Goal: Task Accomplishment & Management: Manage account settings

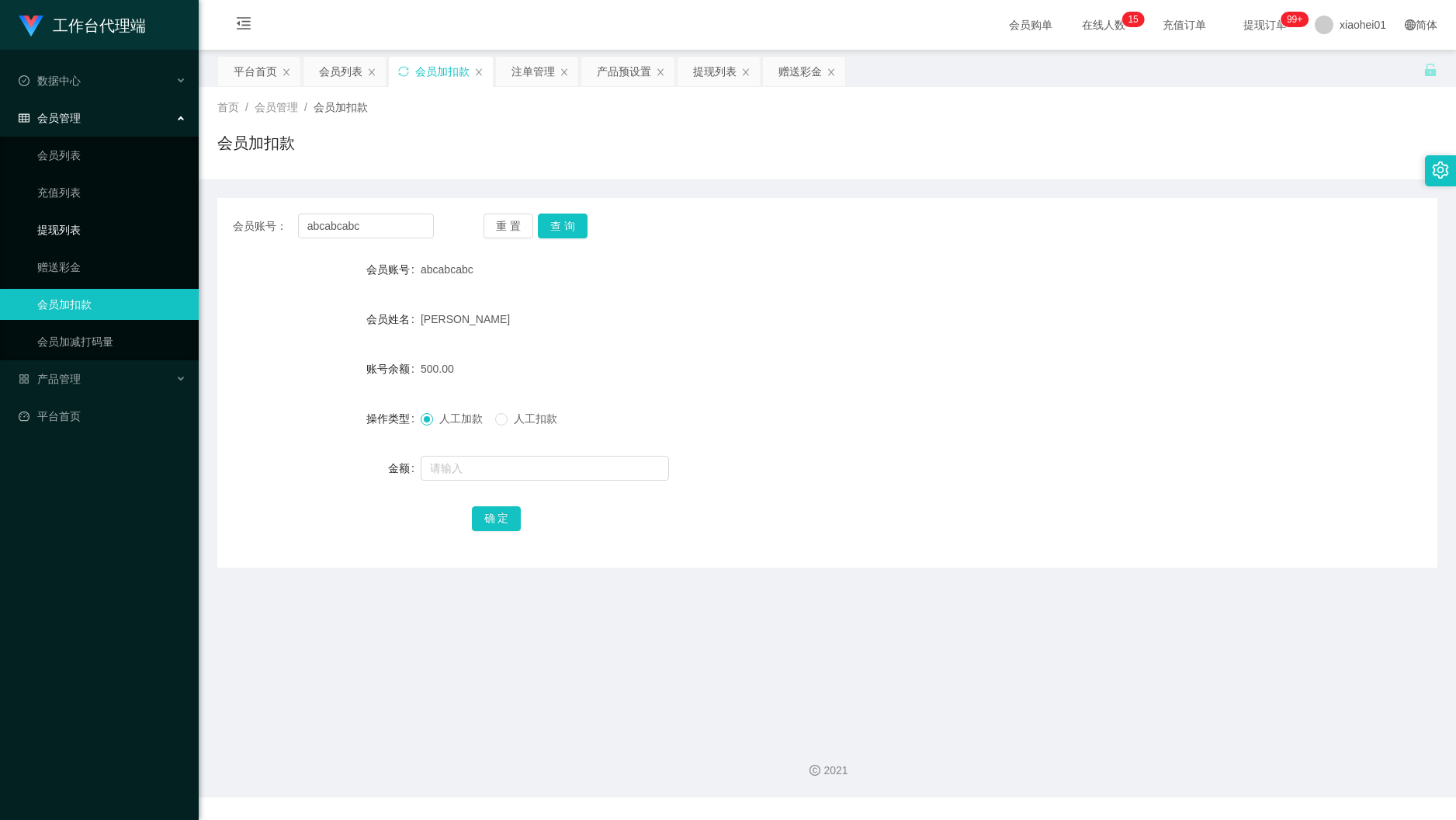
click at [48, 215] on section "工作台代理端 数据中心 会员管理 会员列表 充值列表 提现列表 赠送彩金 会员加扣款 会员加减打码量 产品管理 平台首页 保存配置 重置配置 整体风格设置 主…" at bounding box center [728, 399] width 1456 height 798
type input "youtubepromoter"
click at [560, 222] on button "查 询" at bounding box center [562, 226] width 50 height 25
drag, startPoint x: 404, startPoint y: 235, endPoint x: 68, endPoint y: 211, distance: 336.9
click at [116, 211] on section "工作台代理端 数据中心 会员管理 会员列表 充值列表 提现列表 赠送彩金 会员加扣款 会员加减打码量 产品管理 平台首页 保存配置 重置配置 整体风格设置 主…" at bounding box center [728, 399] width 1456 height 798
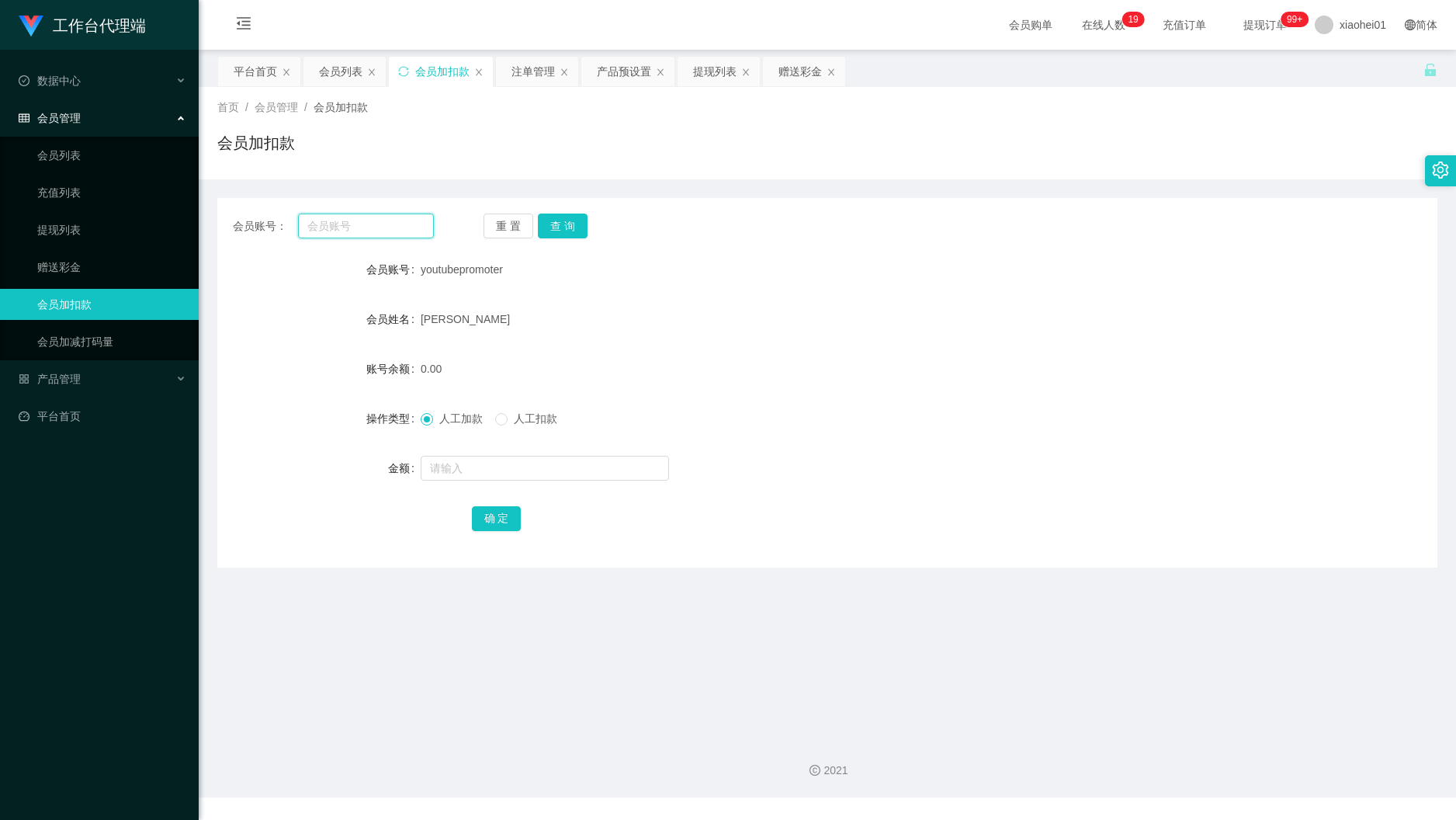
click at [399, 227] on input "text" at bounding box center [365, 226] width 136 height 25
paste input "William53"
type input "William53"
click at [585, 221] on button "查 询" at bounding box center [562, 226] width 50 height 25
click at [573, 460] on input "text" at bounding box center [544, 468] width 248 height 25
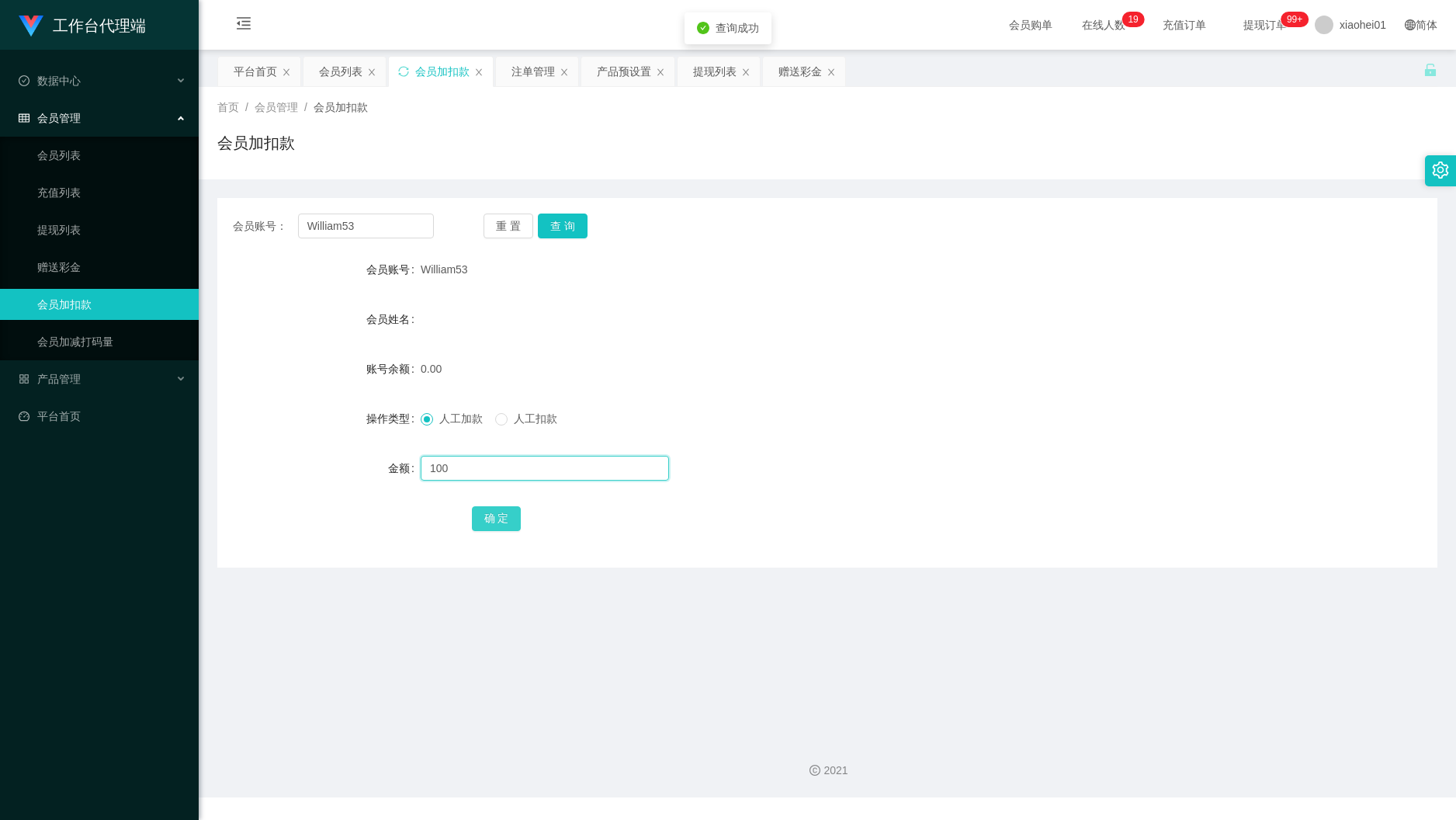
type input "100"
click at [513, 511] on button "确 定" at bounding box center [496, 519] width 50 height 25
click at [951, 320] on form "会员账号 William53 会员姓名 账号余额 100.00 操作类型 人工加款 人工扣款 金额 确 定" at bounding box center [827, 393] width 1220 height 279
click at [718, 75] on div "提现列表" at bounding box center [715, 72] width 43 height 29
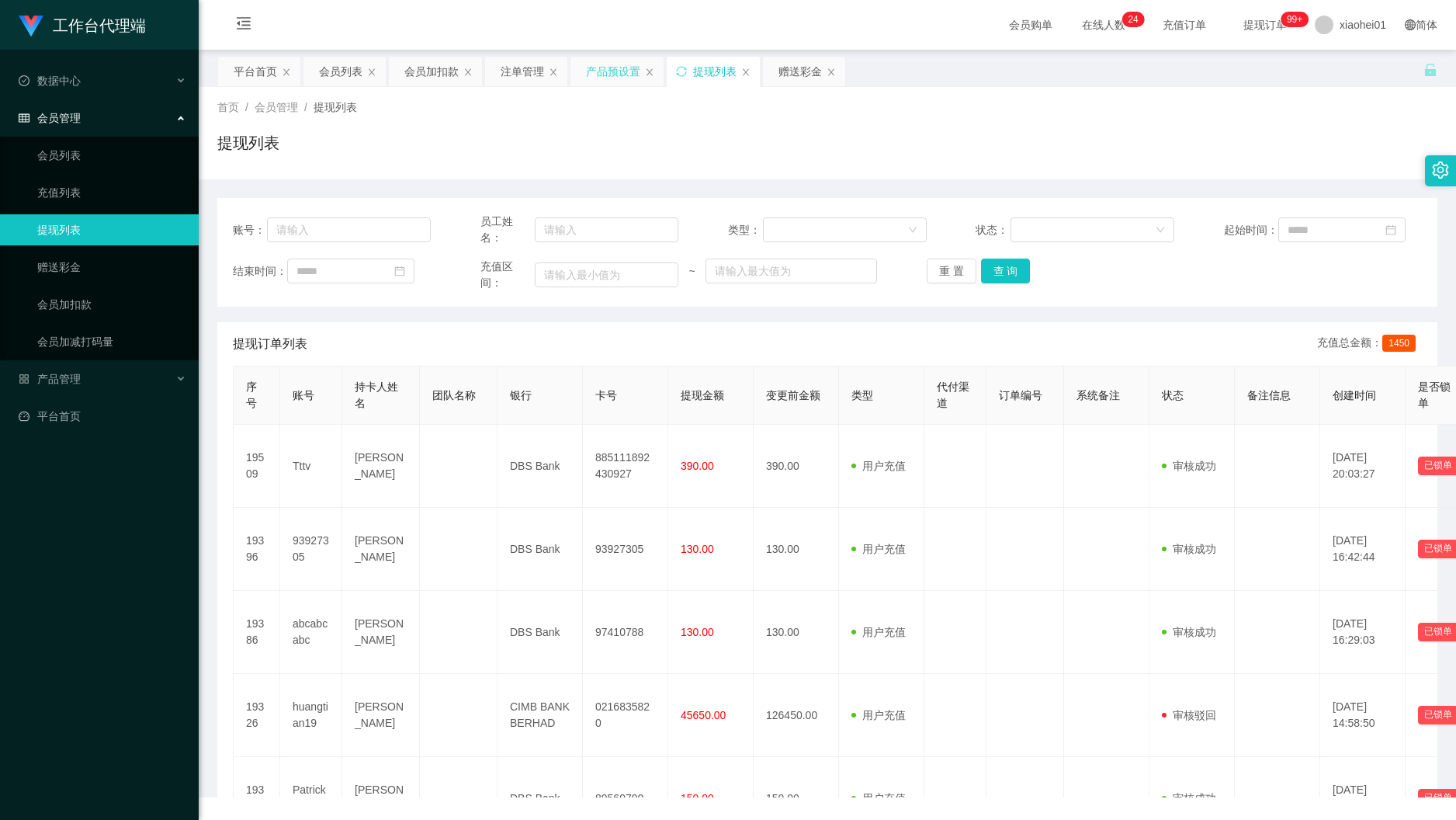
click at [609, 72] on div "产品预设置" at bounding box center [613, 72] width 55 height 29
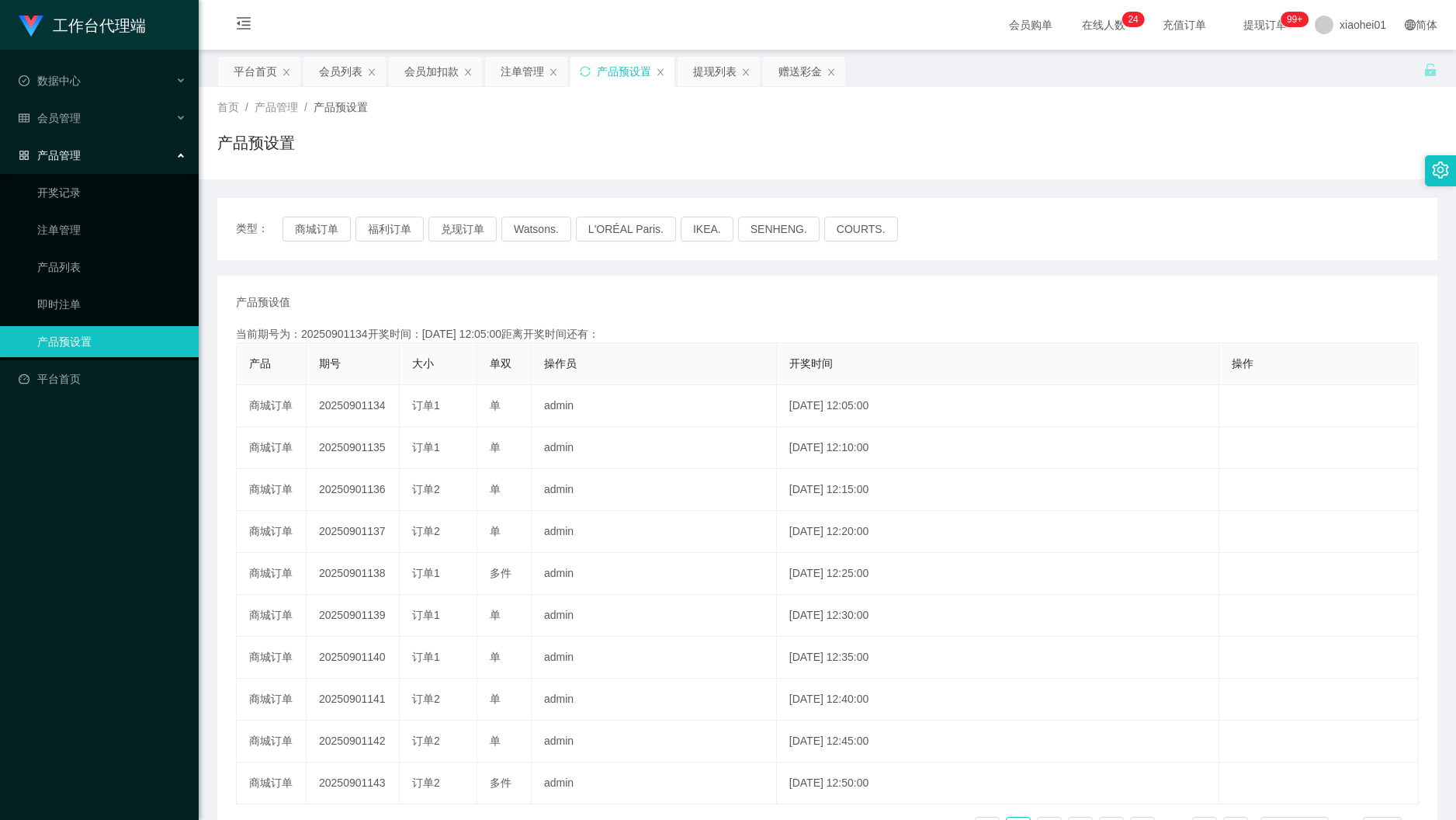
click at [324, 243] on div "类型： 商城订单 福利订单 兑现订单 Watsons. L'ORÉAL Paris. IKEA. SENHENG. COURTS." at bounding box center [827, 229] width 1220 height 62
click at [309, 230] on button "商城订单" at bounding box center [317, 229] width 68 height 25
click at [691, 296] on div "产品预设值 添加期号" at bounding box center [828, 302] width 1183 height 16
drag, startPoint x: 1060, startPoint y: 299, endPoint x: 1235, endPoint y: 165, distance: 220.4
click at [1062, 299] on div "产品预设值 添加期号" at bounding box center [828, 302] width 1183 height 16
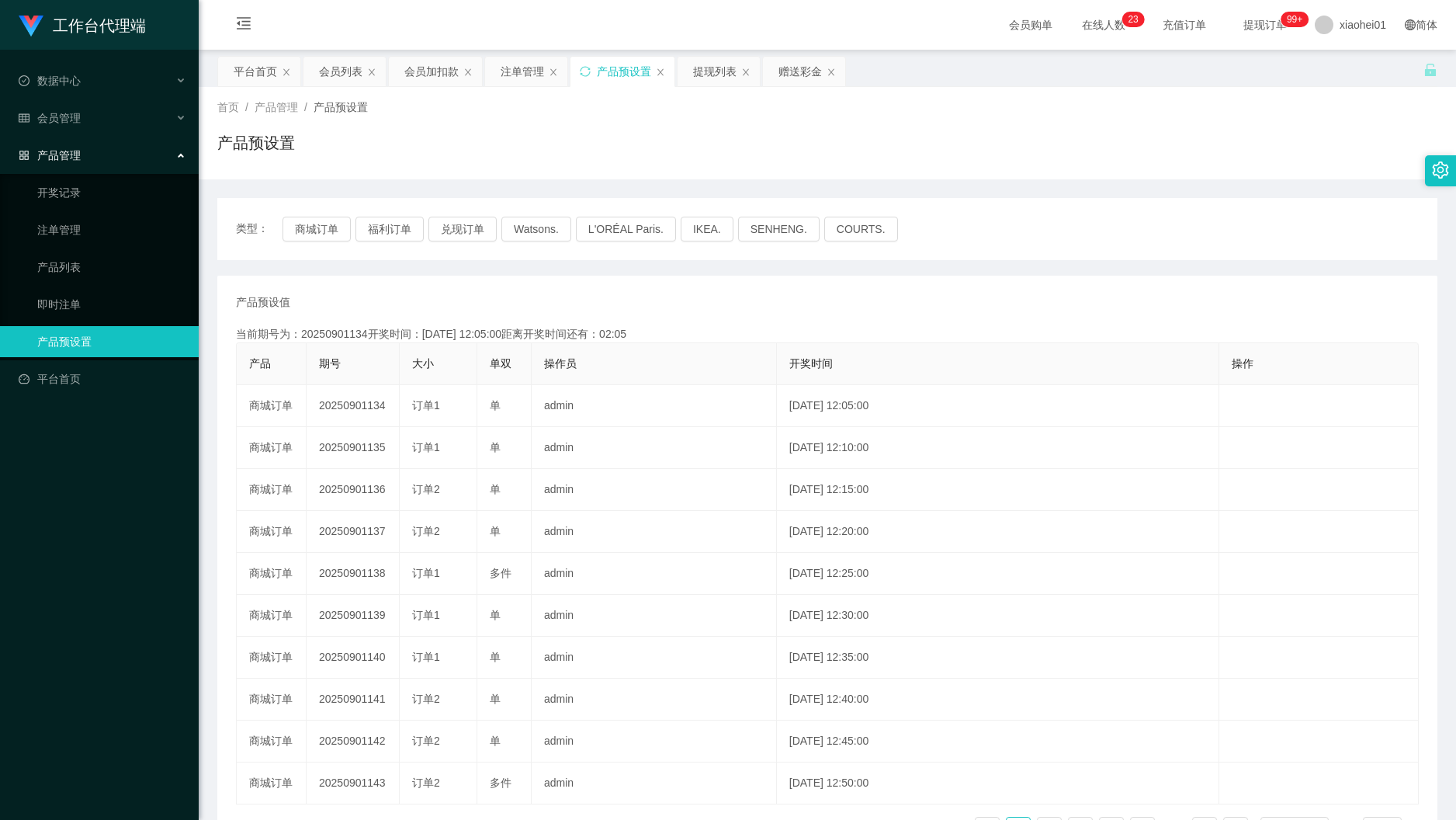
click at [1013, 2] on span "会员购单" at bounding box center [1031, 24] width 65 height 50
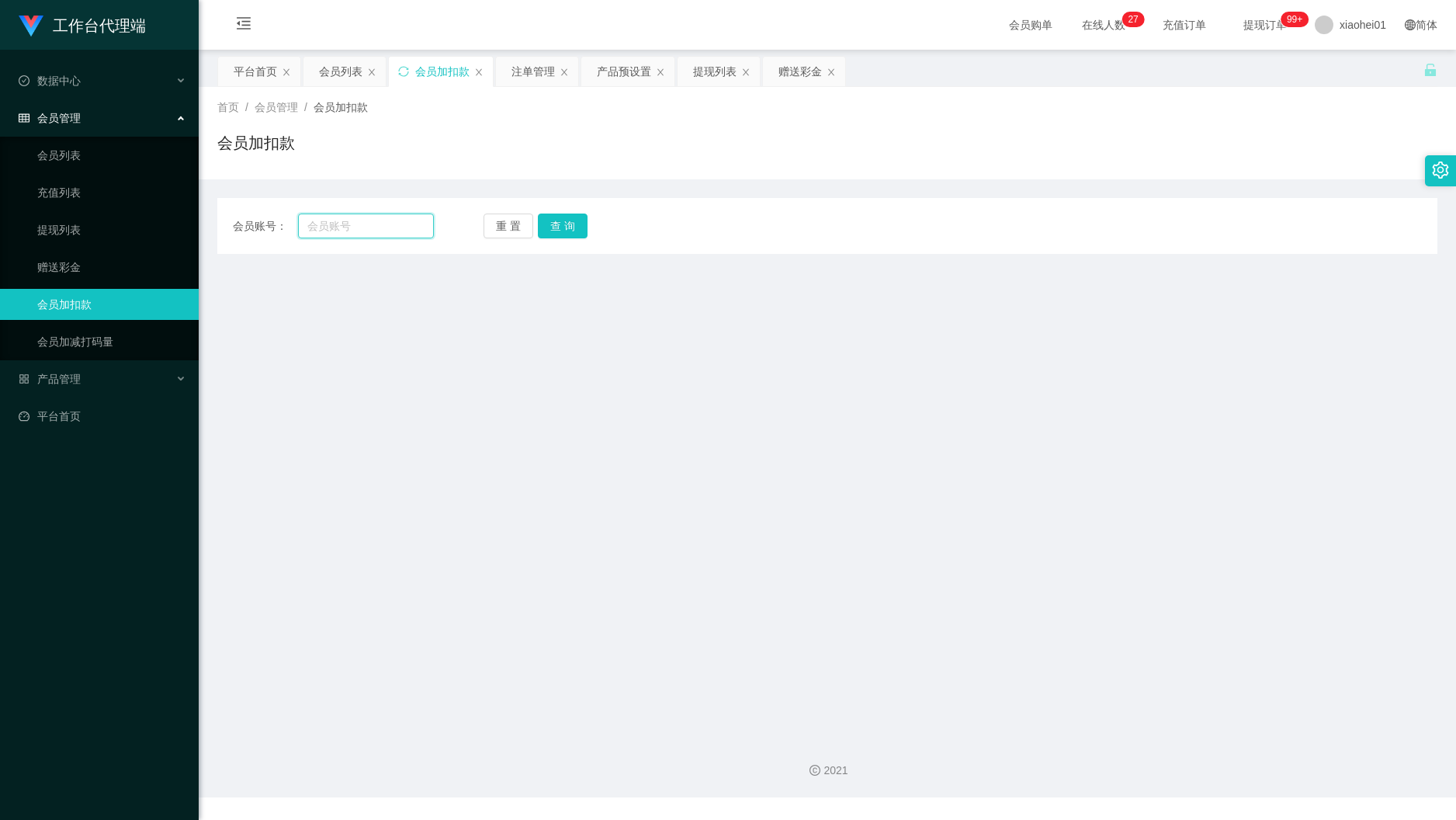
click at [379, 238] on input "text" at bounding box center [365, 226] width 136 height 25
paste input "William53"
type input "William53"
click at [557, 237] on button "查 询" at bounding box center [562, 226] width 50 height 25
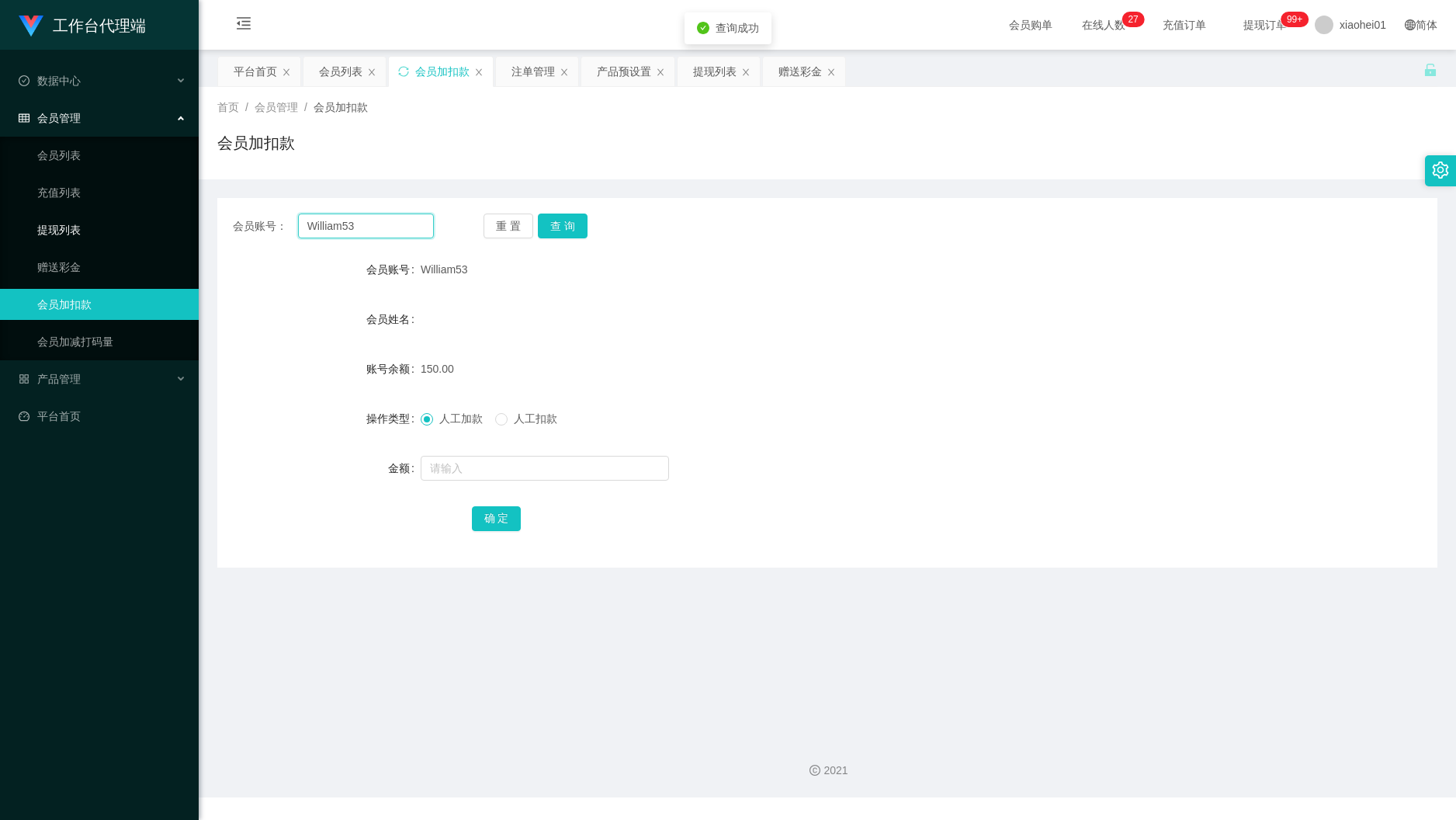
drag, startPoint x: 202, startPoint y: 213, endPoint x: 185, endPoint y: 215, distance: 17.1
click at [190, 214] on section "工作台代理端 数据中心 会员管理 会员列表 充值列表 提现列表 赠送彩金 会员加扣款 会员加减打码量 产品管理 开奖记录 注单管理 产品列表 即时注单 产品预…" at bounding box center [728, 399] width 1456 height 798
click at [969, 212] on div "会员账号： 重 置 查 询 会员账号 William53 会员姓名 账号余额 150.00 操作类型 人工加款 人工扣款 金额 确 定" at bounding box center [827, 383] width 1220 height 370
click at [1165, 318] on div "会员姓名" at bounding box center [827, 319] width 1220 height 31
click at [1340, 32] on span "xiaohei01" at bounding box center [1362, 24] width 46 height 50
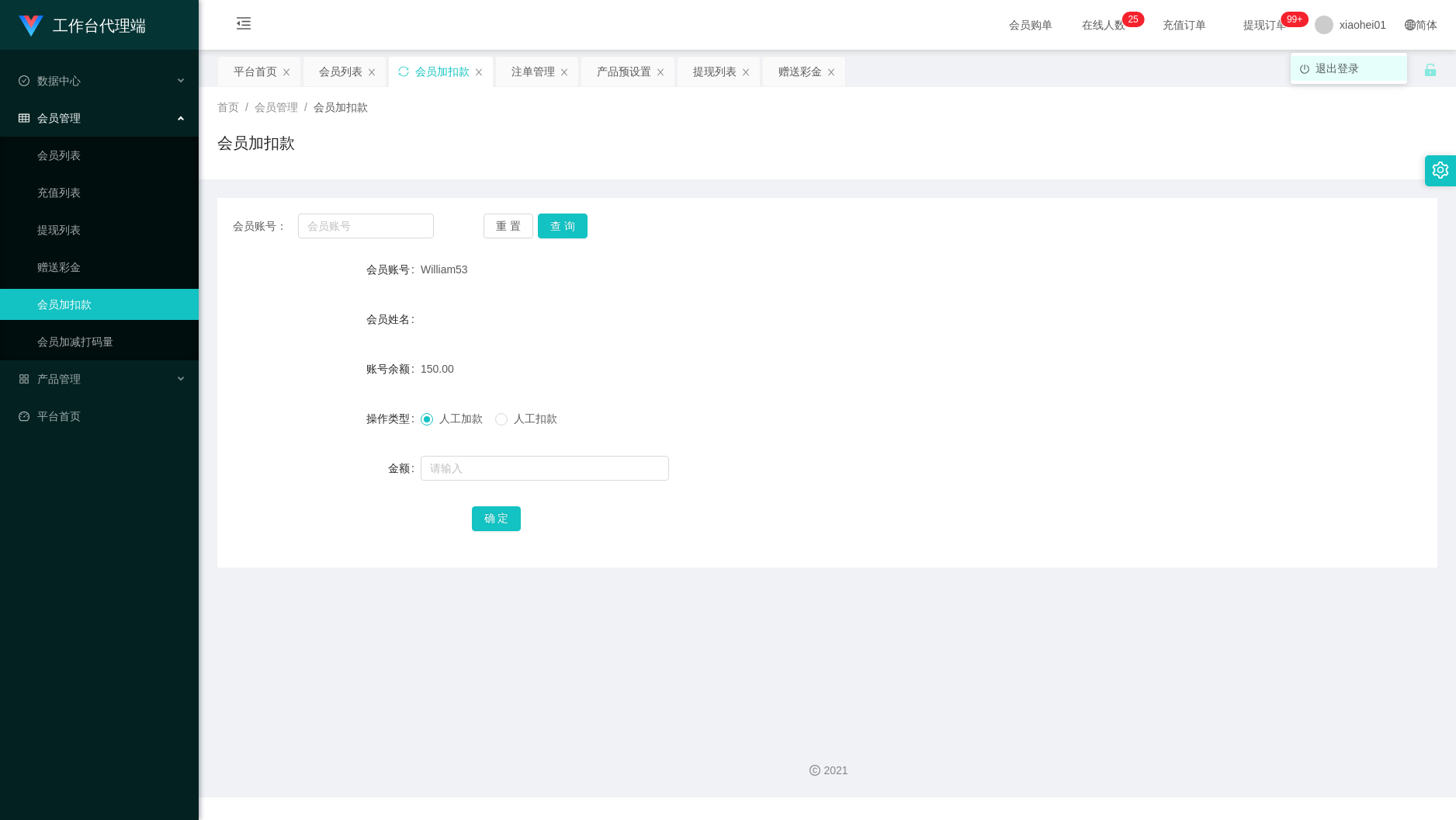
click at [1336, 73] on span "退出登录" at bounding box center [1337, 68] width 43 height 12
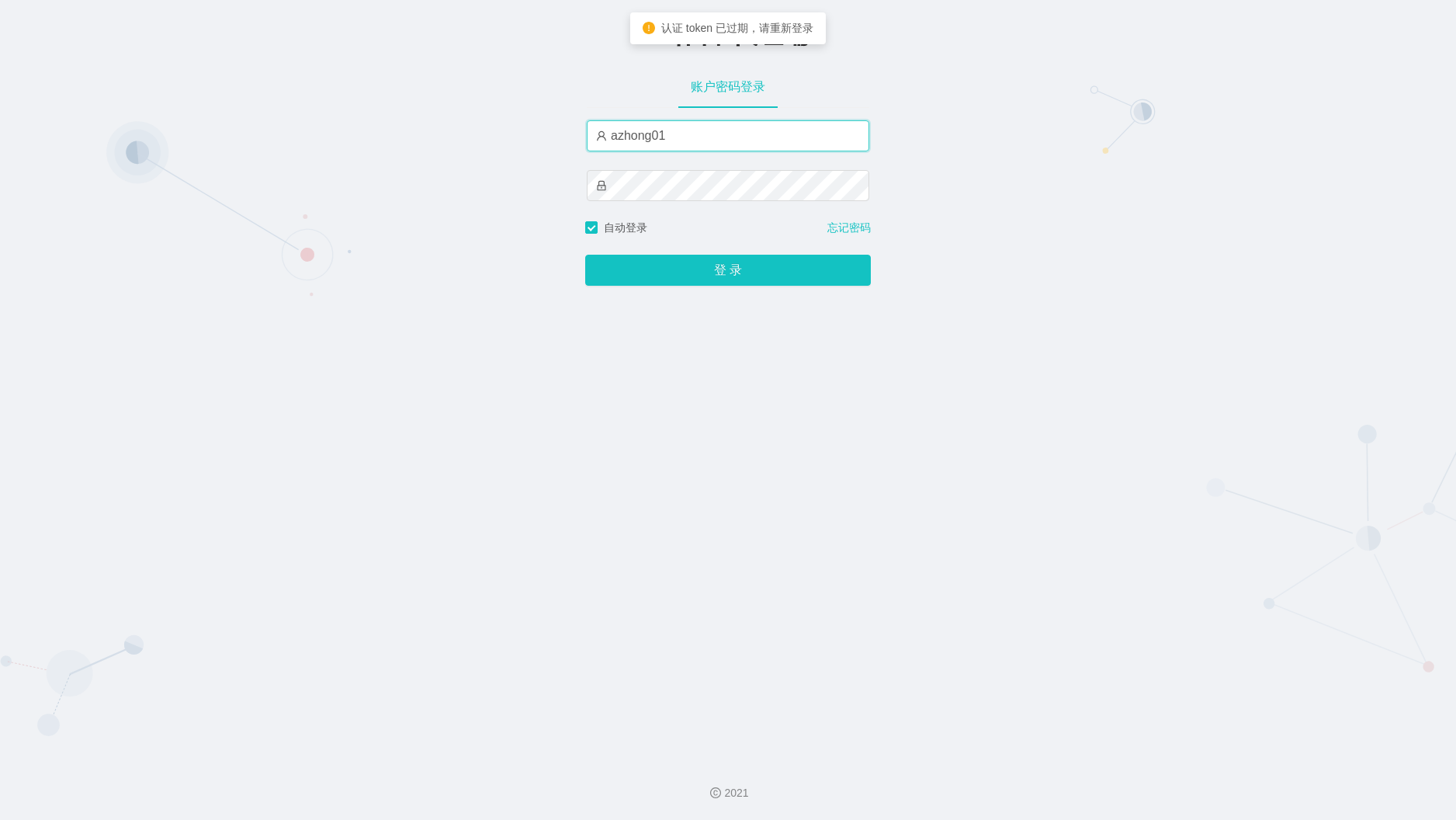
drag, startPoint x: 748, startPoint y: 142, endPoint x: 404, endPoint y: 142, distance: 344.0
click at [426, 142] on div "工作台-代理端 账户密码登录 azhong01 自动登录 忘记密码 登 录" at bounding box center [728, 374] width 1456 height 748
paste input "xiaohei06"
type input "xiaohei06"
drag, startPoint x: 999, startPoint y: 125, endPoint x: 976, endPoint y: 134, distance: 24.7
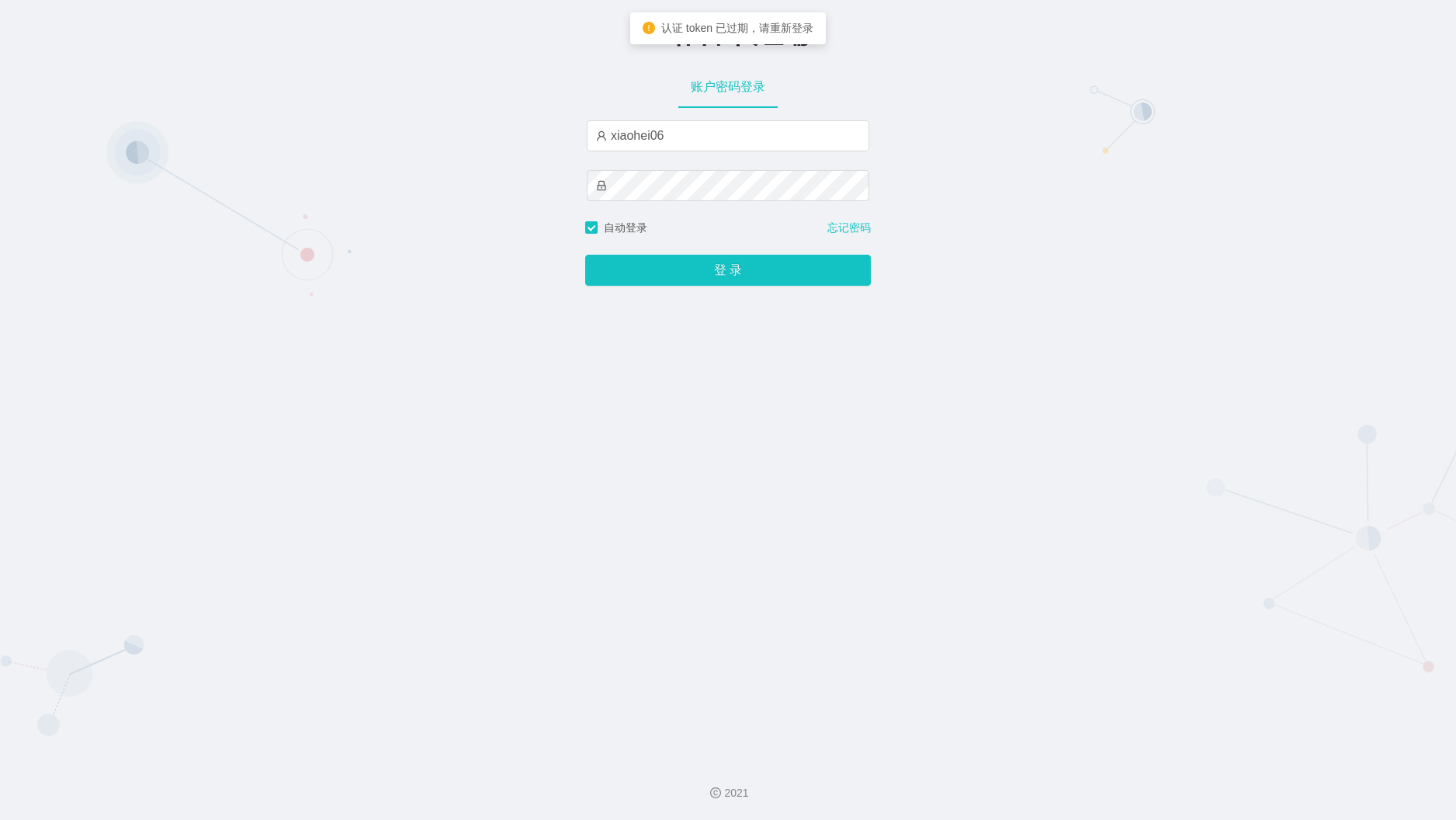
click at [999, 125] on div "工作台-代理端 账户密码登录 xiaohei06 自动登录 忘记密码 登 录" at bounding box center [728, 374] width 1456 height 748
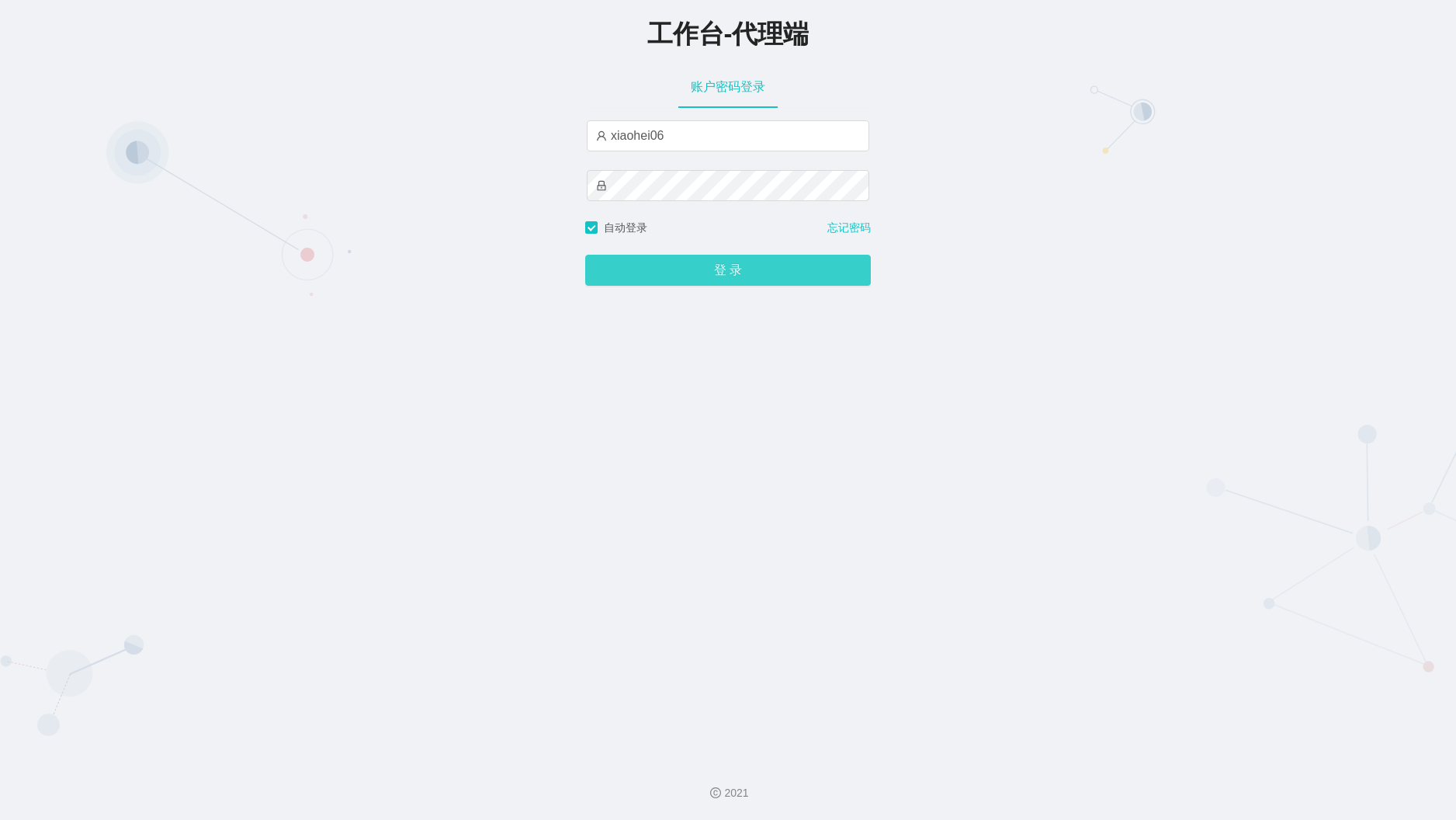
click at [622, 265] on button "登 录" at bounding box center [728, 270] width 286 height 31
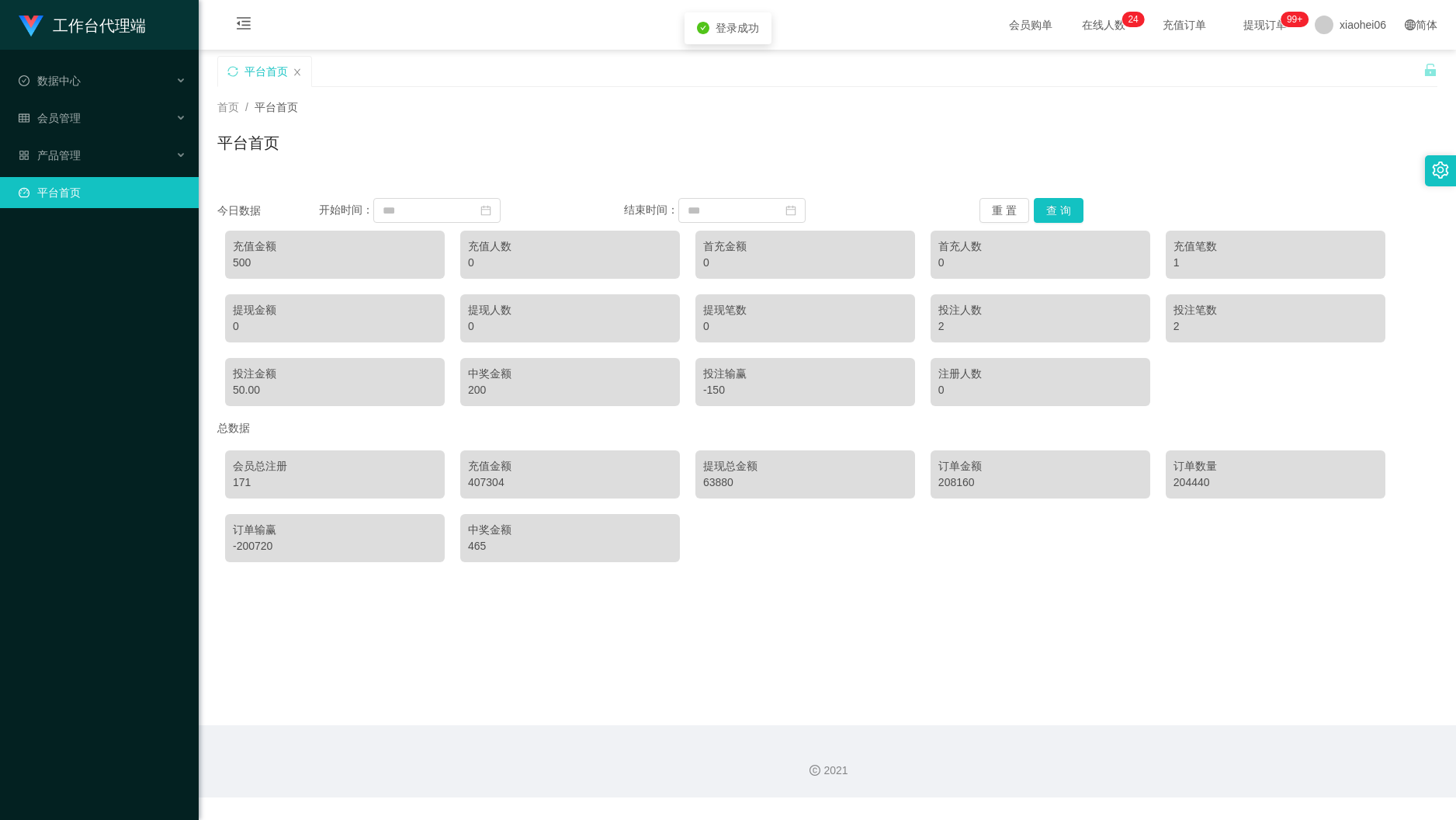
click at [1163, 756] on div "2021" at bounding box center [827, 761] width 1257 height 72
click at [1113, 619] on main "关闭左侧 关闭右侧 关闭其它 刷新页面 平台首页 首页 / 平台首页 / 平台首页 今日数据 开始时间： 结束时间： 重 置 查 询 充值金额 500 充值人…" at bounding box center [827, 388] width 1257 height 676
click at [90, 103] on div "会员管理" at bounding box center [99, 118] width 199 height 31
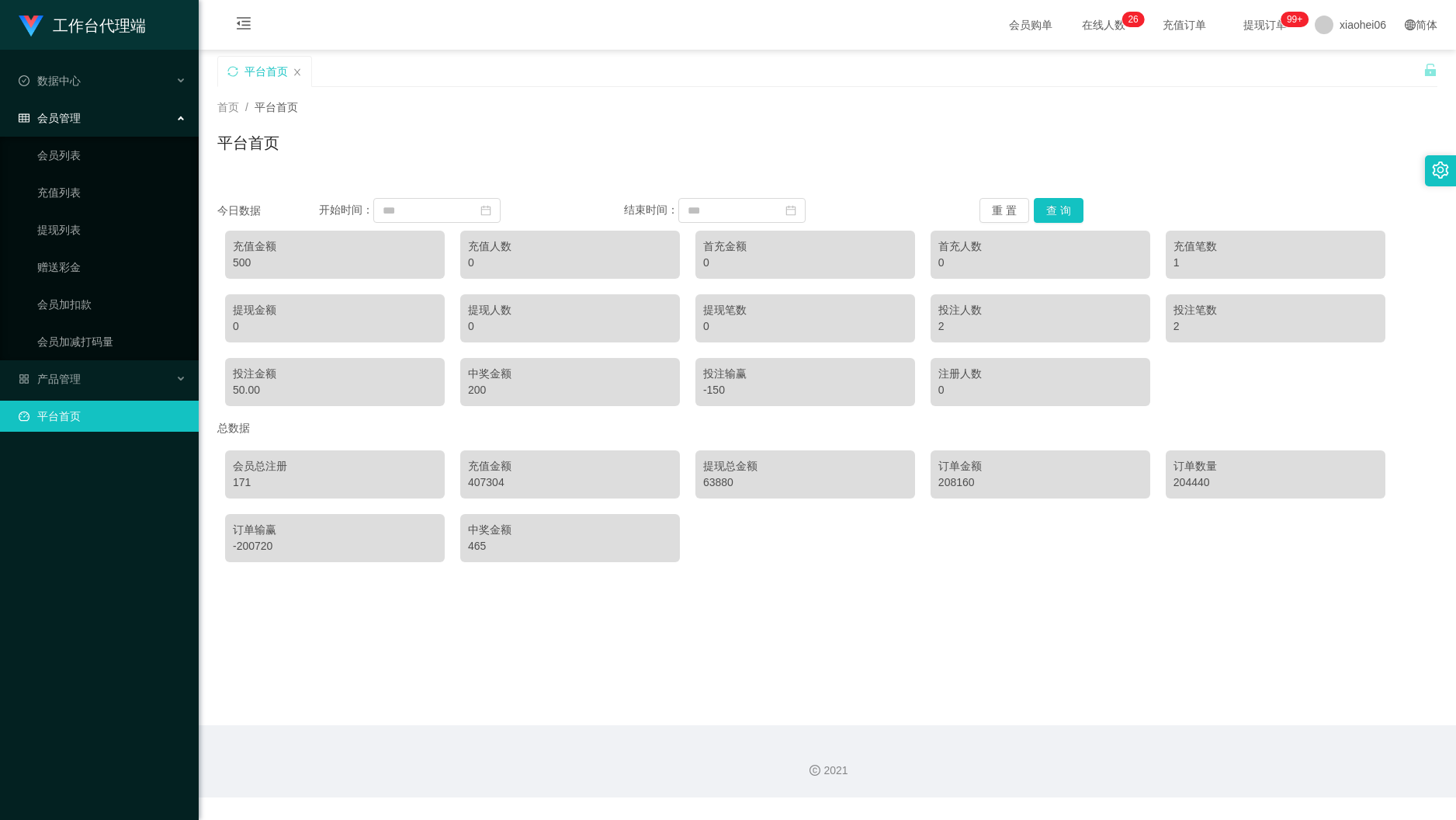
drag, startPoint x: 110, startPoint y: 112, endPoint x: 119, endPoint y: 110, distance: 9.2
click at [110, 112] on div "会员管理" at bounding box center [99, 118] width 199 height 31
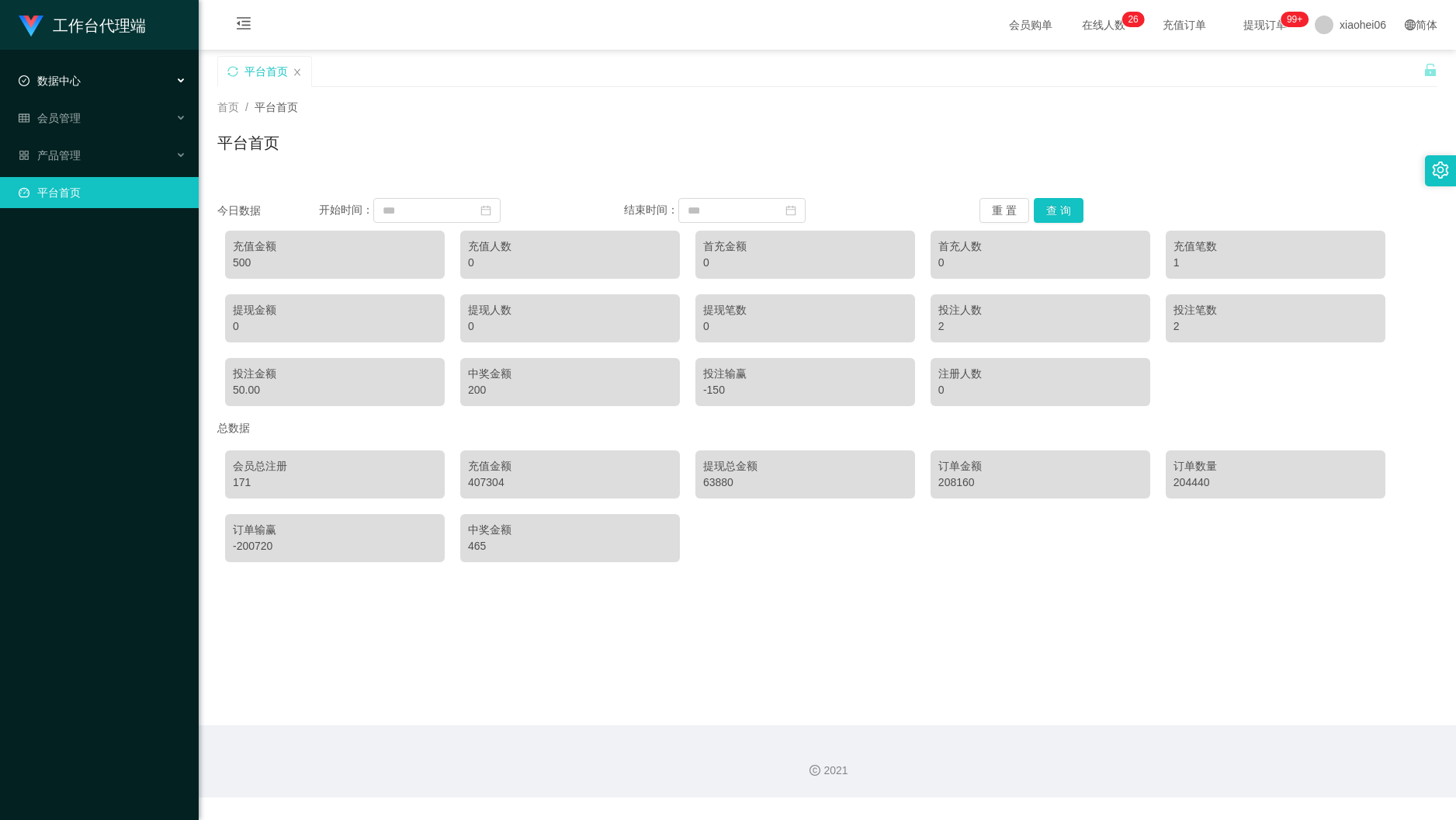
click at [142, 72] on div "数据中心" at bounding box center [99, 81] width 199 height 31
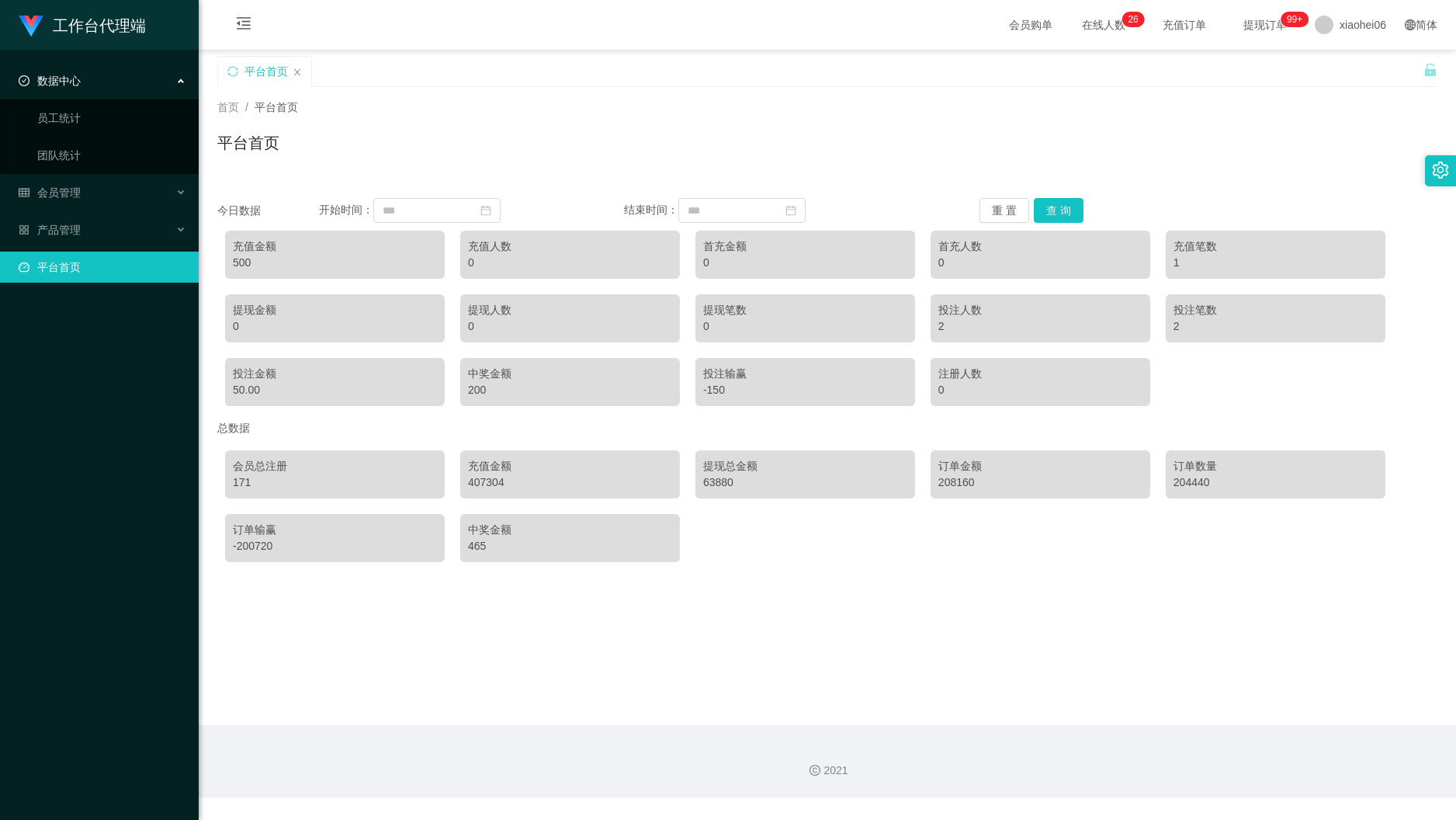
drag, startPoint x: 143, startPoint y: 75, endPoint x: 152, endPoint y: 91, distance: 18.4
click at [143, 75] on div "数据中心" at bounding box center [99, 81] width 199 height 31
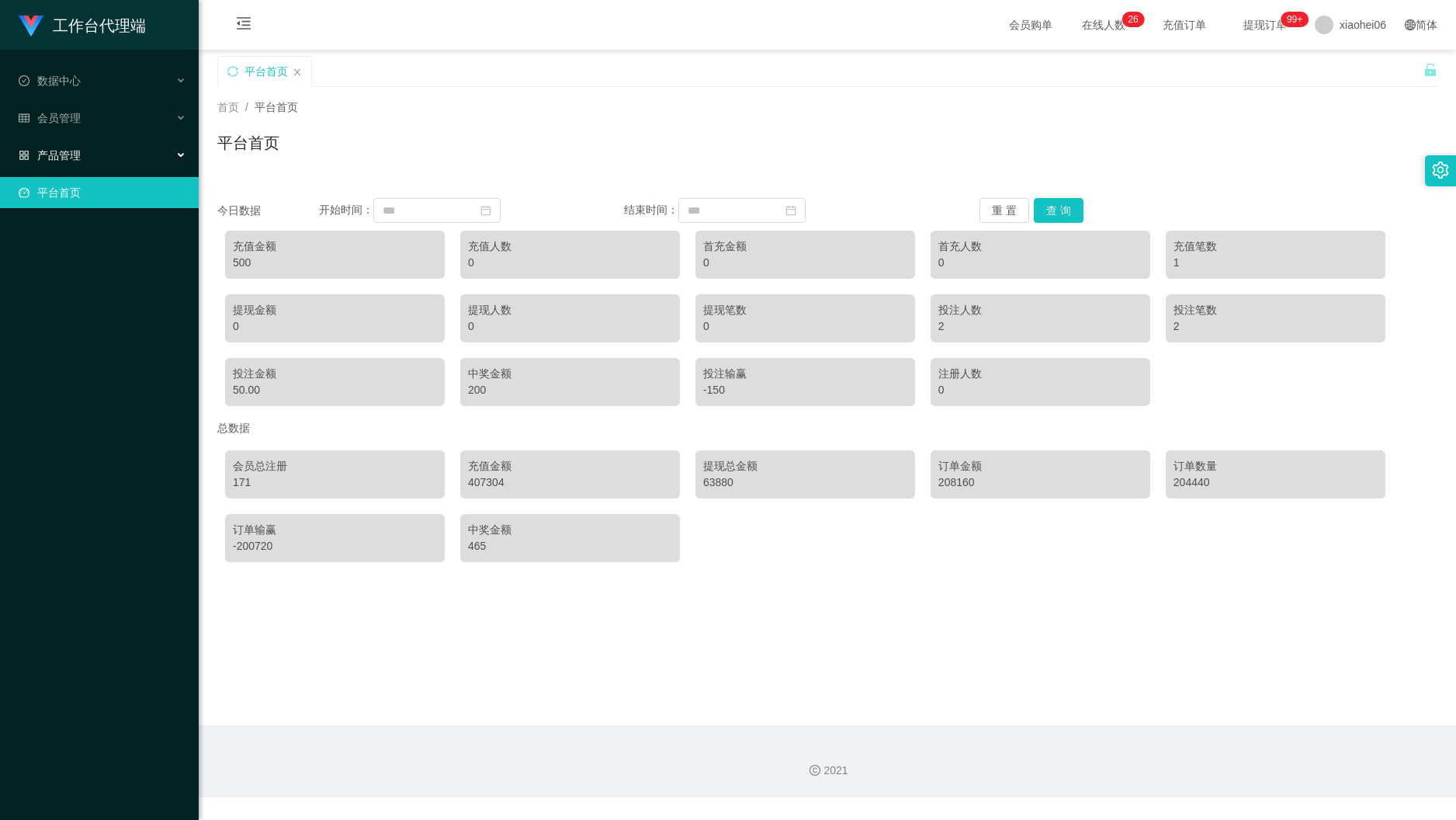
click at [104, 141] on div "产品管理" at bounding box center [99, 156] width 199 height 31
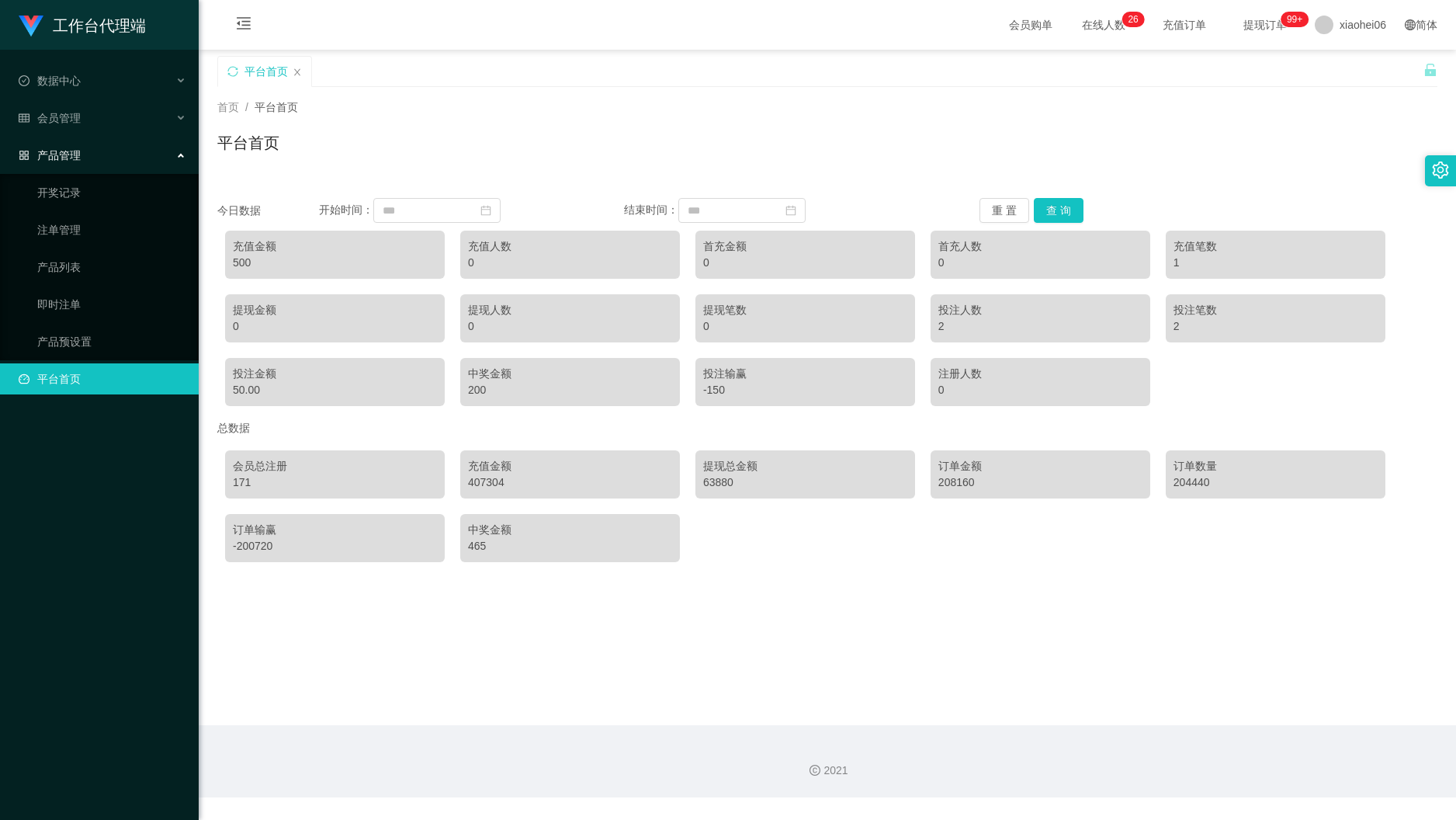
click at [116, 140] on div "产品管理" at bounding box center [99, 156] width 199 height 31
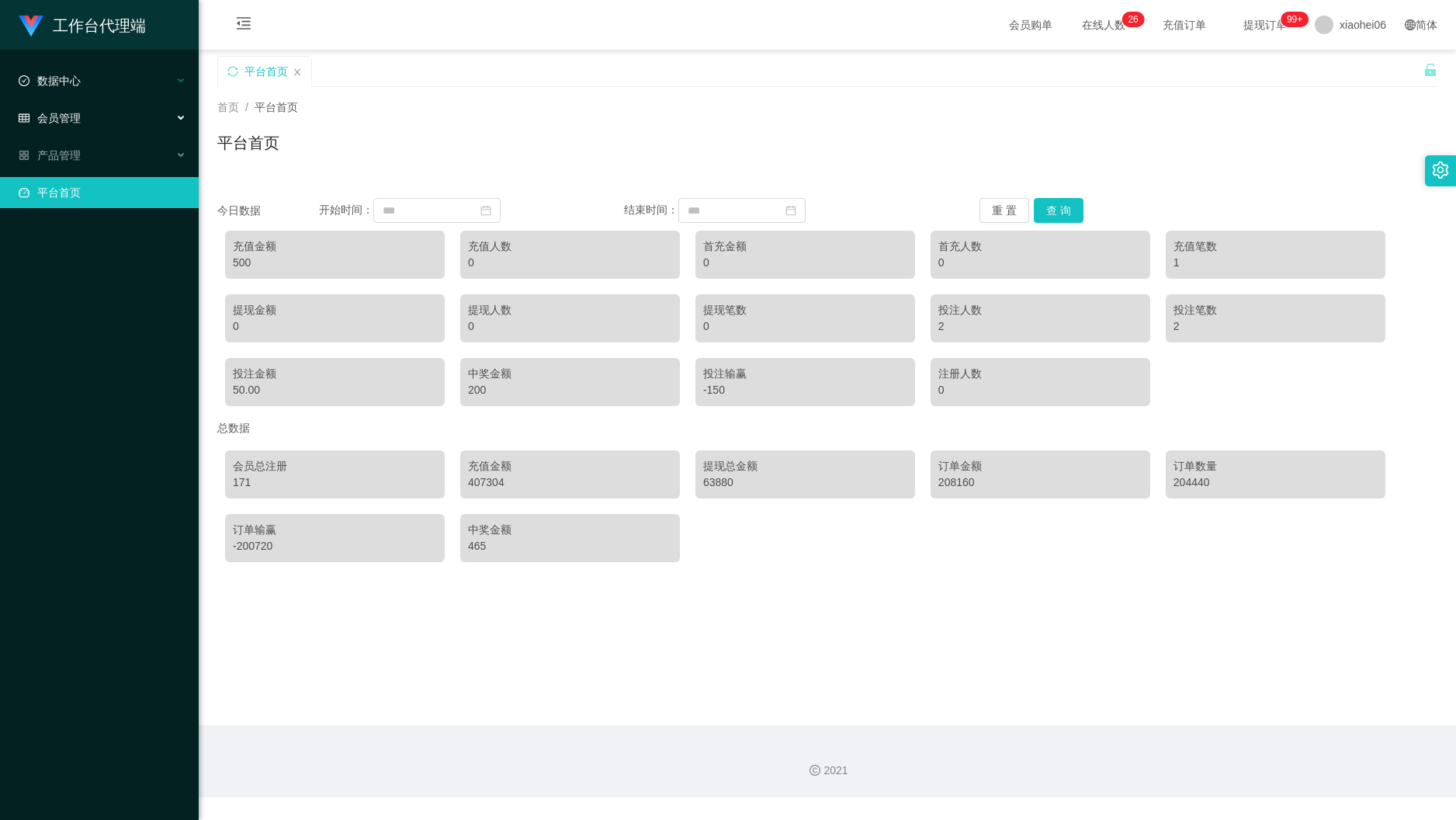
click at [146, 94] on div "数据中心" at bounding box center [99, 81] width 199 height 31
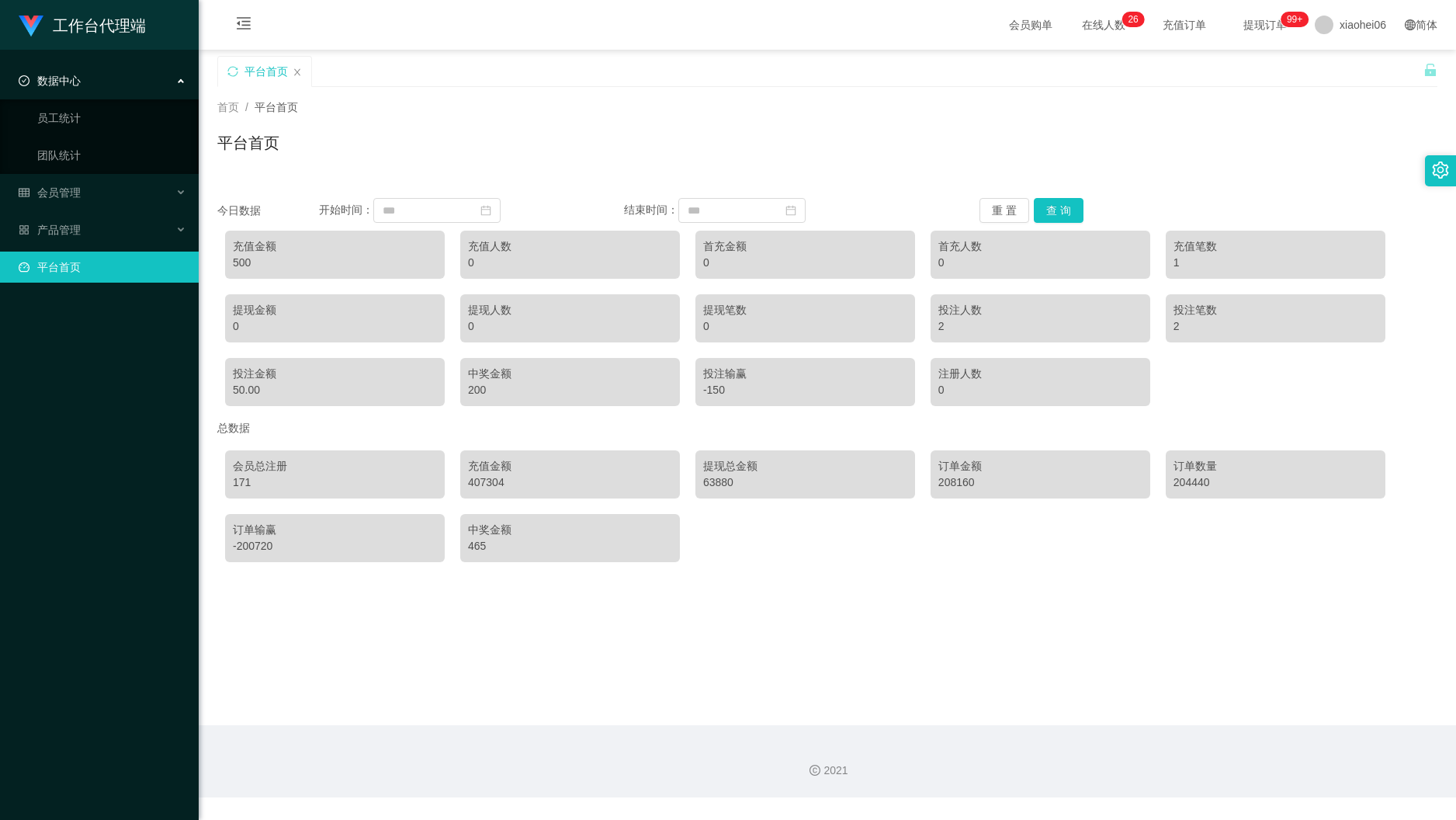
click at [146, 76] on div "数据中心" at bounding box center [99, 81] width 199 height 31
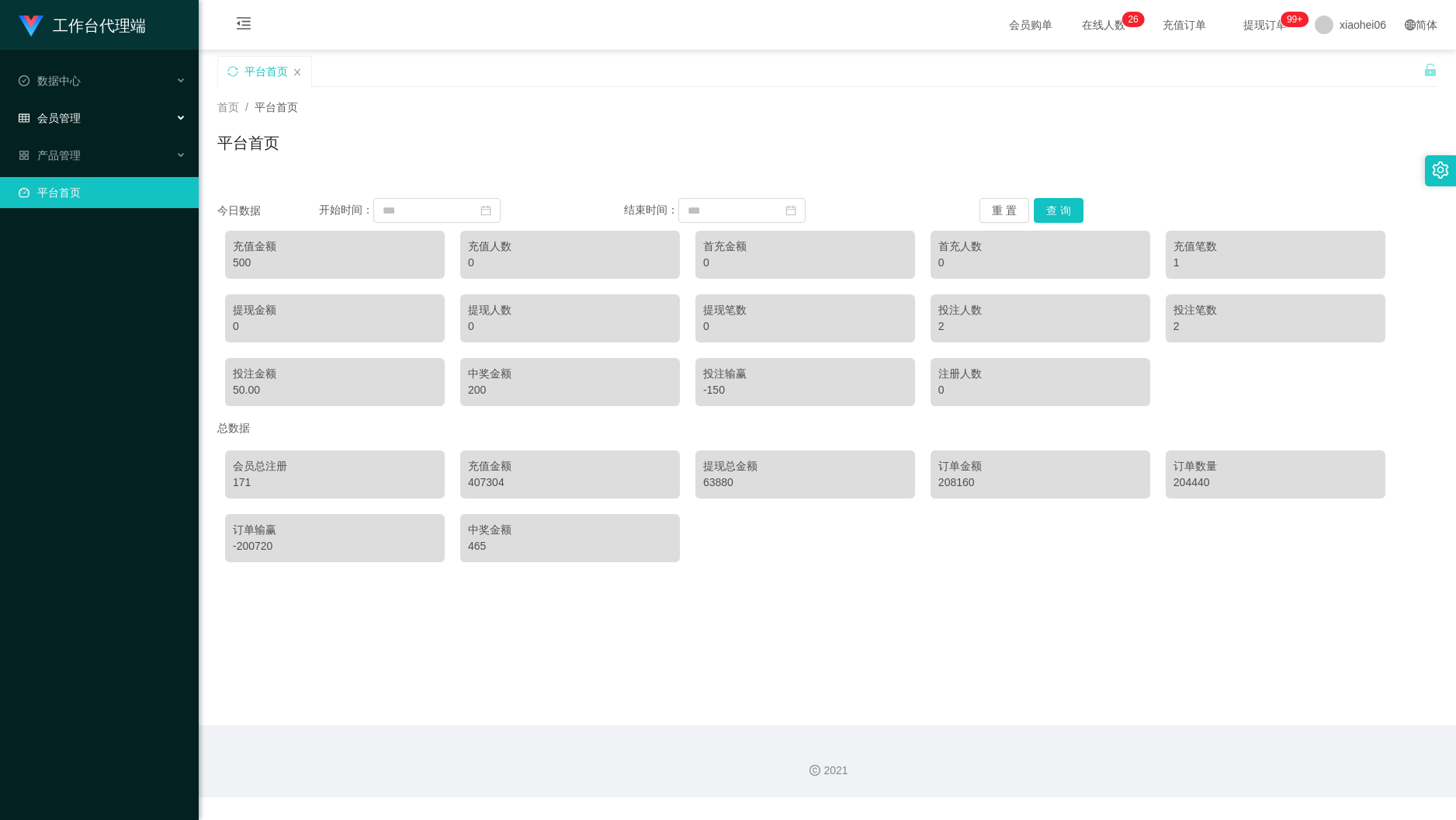
click at [133, 122] on div "会员管理" at bounding box center [99, 118] width 199 height 31
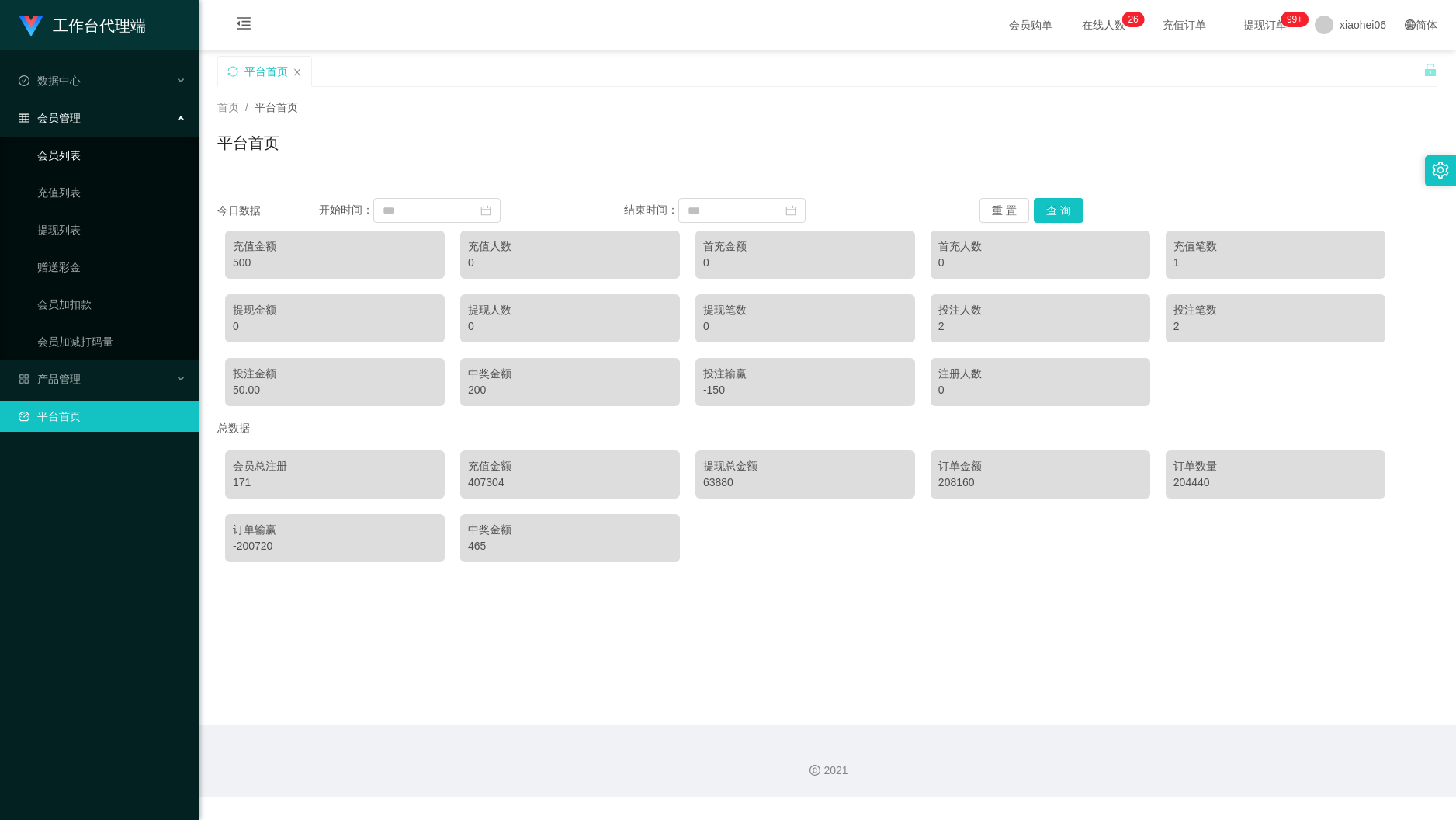
click at [106, 140] on link "会员列表" at bounding box center [111, 156] width 149 height 31
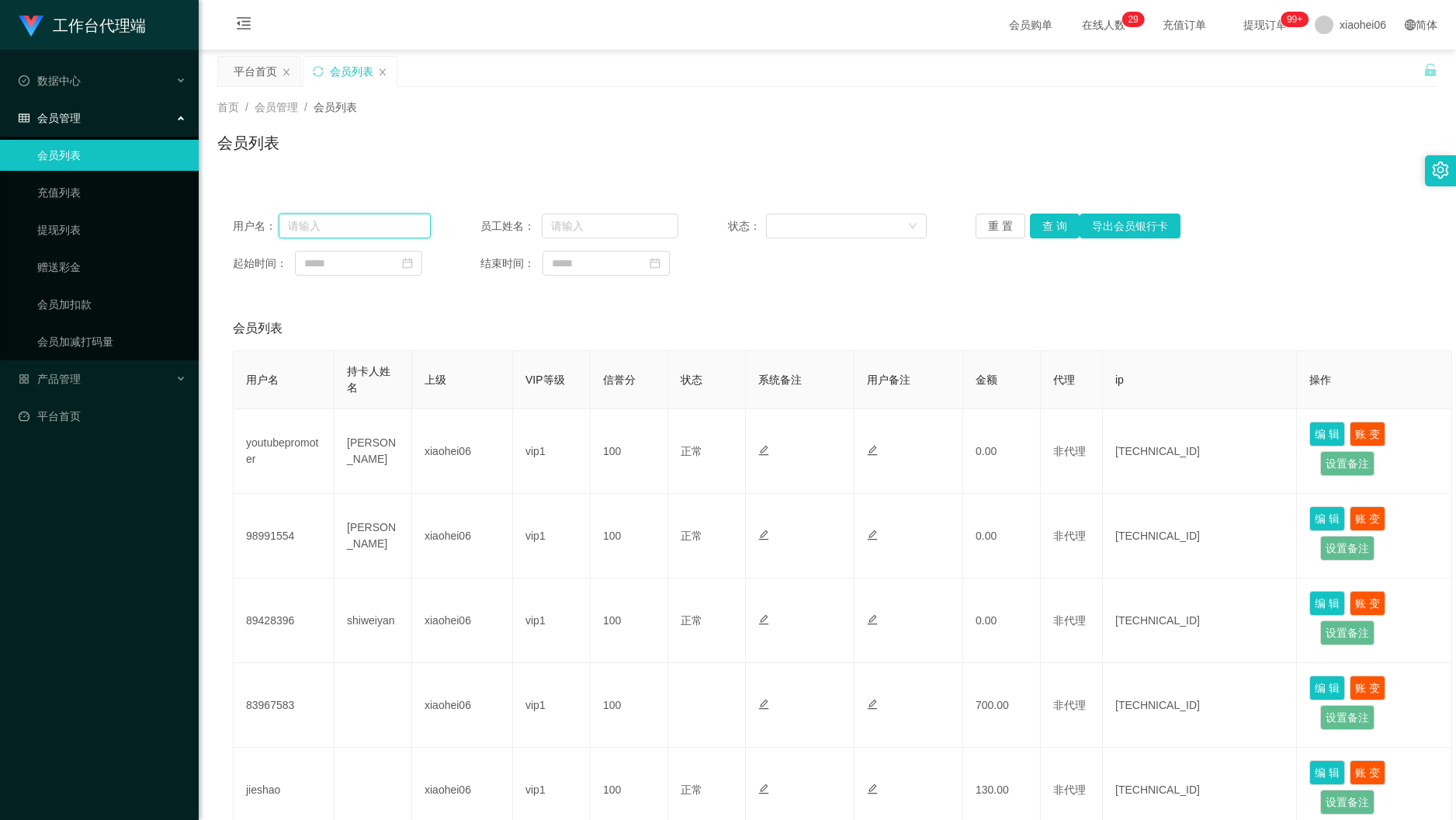
click at [389, 235] on input "text" at bounding box center [354, 226] width 152 height 25
click at [770, 140] on div "会员列表" at bounding box center [827, 149] width 1220 height 36
click at [262, 81] on div "平台首页" at bounding box center [255, 72] width 43 height 29
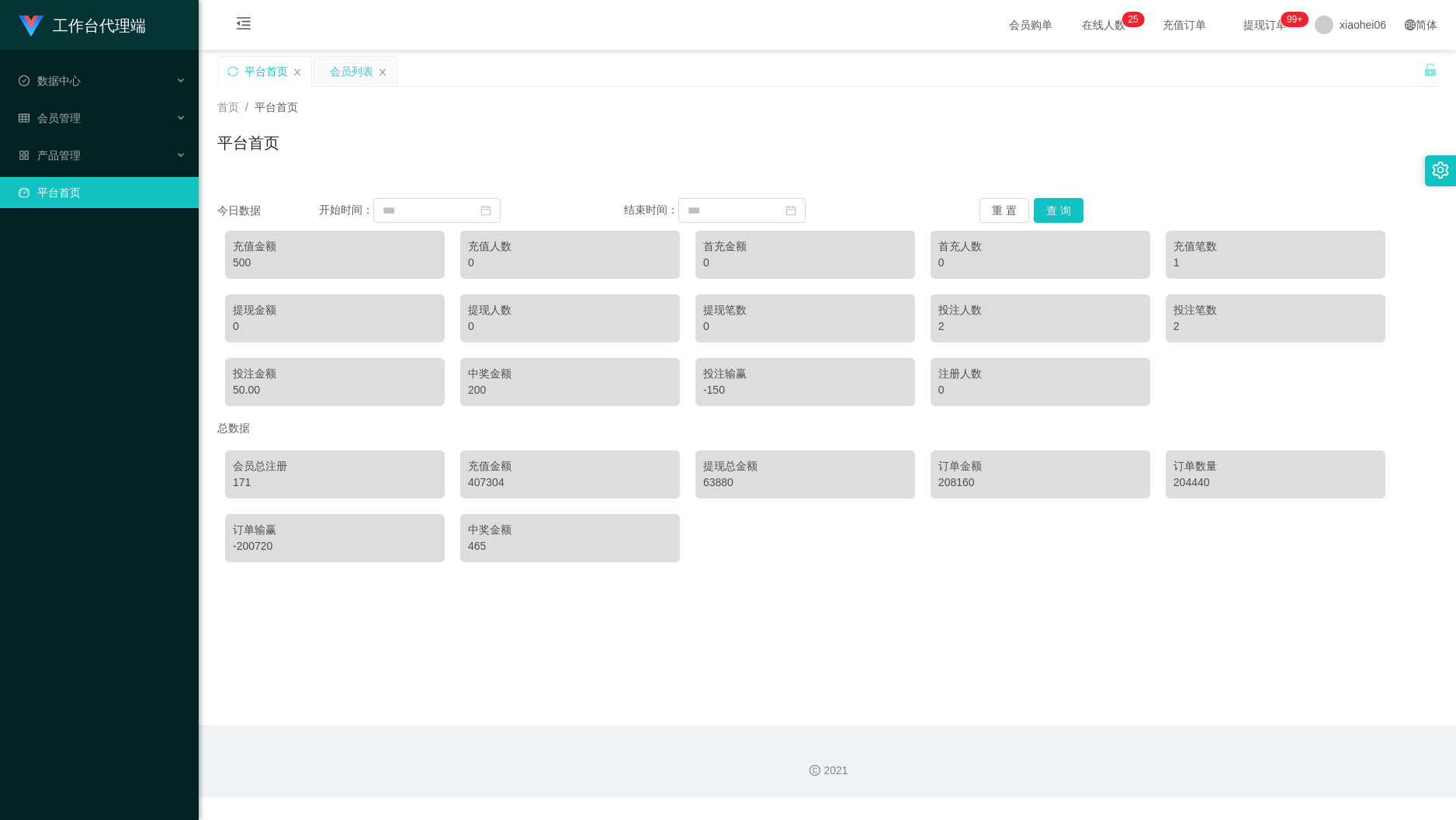
click at [354, 68] on div "会员列表" at bounding box center [351, 72] width 43 height 29
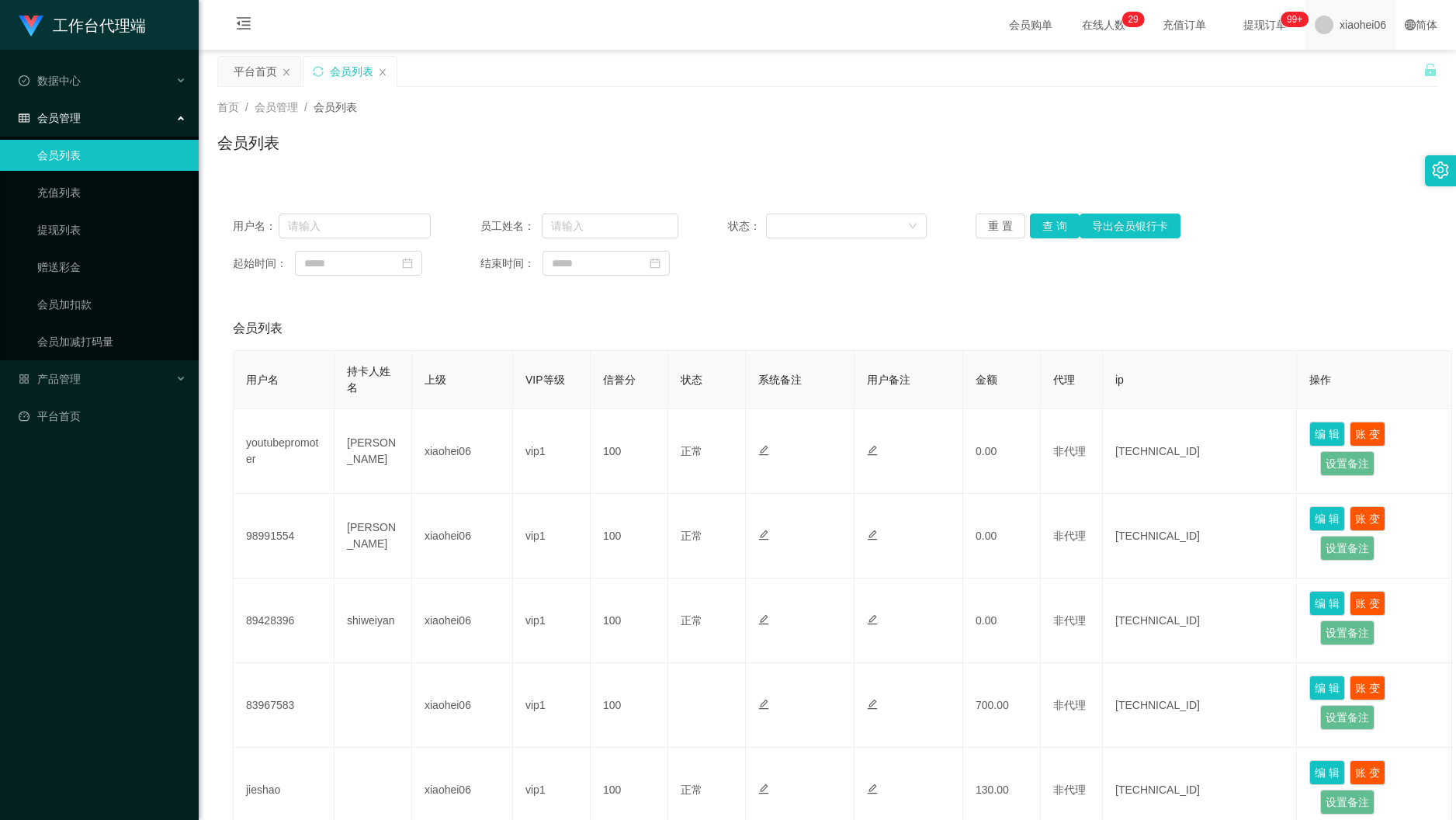
click at [1342, 32] on span "xiaohei06" at bounding box center [1362, 24] width 46 height 50
click at [1346, 72] on span "退出登录" at bounding box center [1337, 68] width 43 height 12
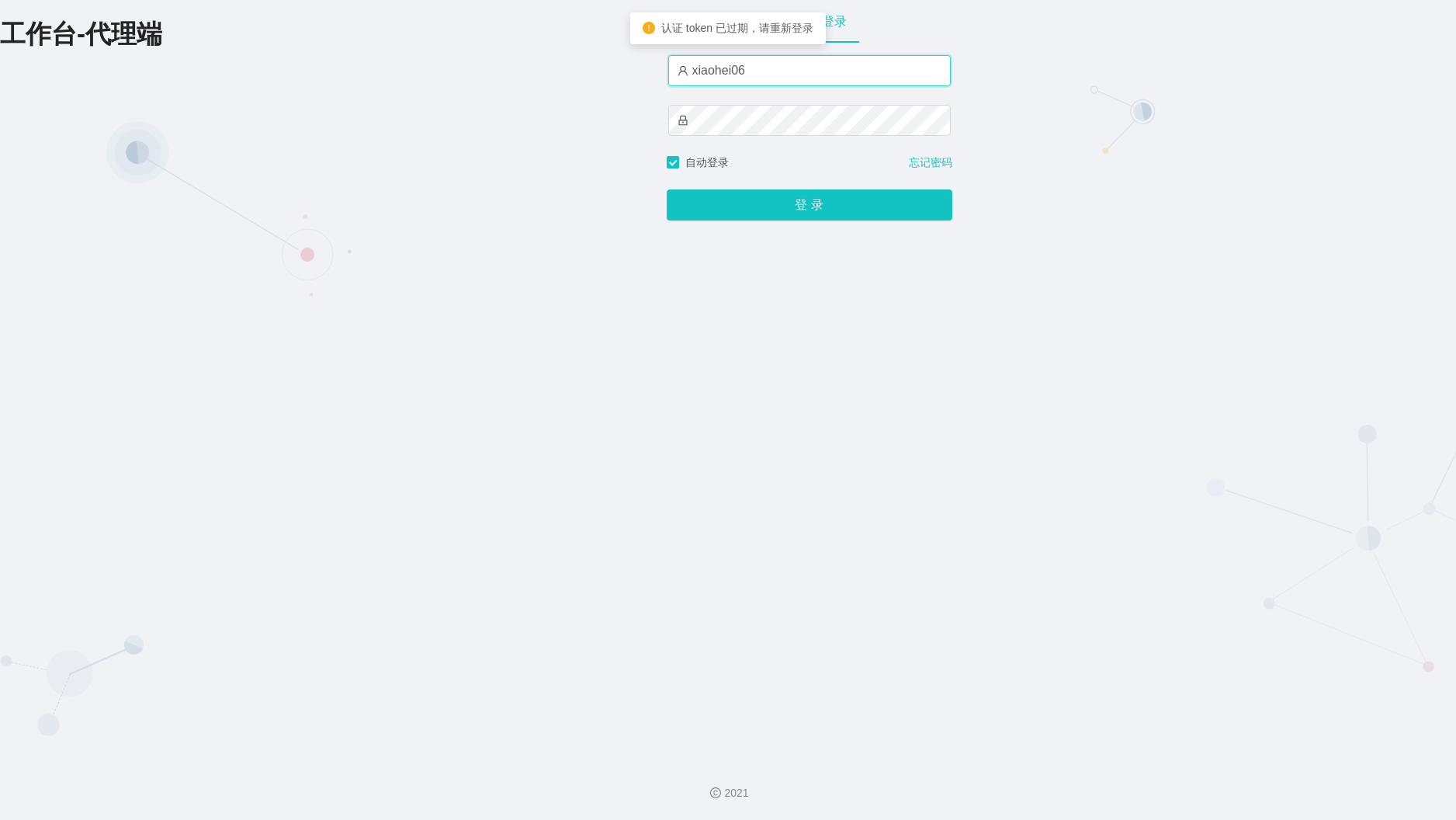
click at [796, 76] on input "xiaohei06" at bounding box center [809, 71] width 282 height 31
type input "xiaohei01"
click at [667, 190] on button "登 录" at bounding box center [809, 205] width 286 height 31
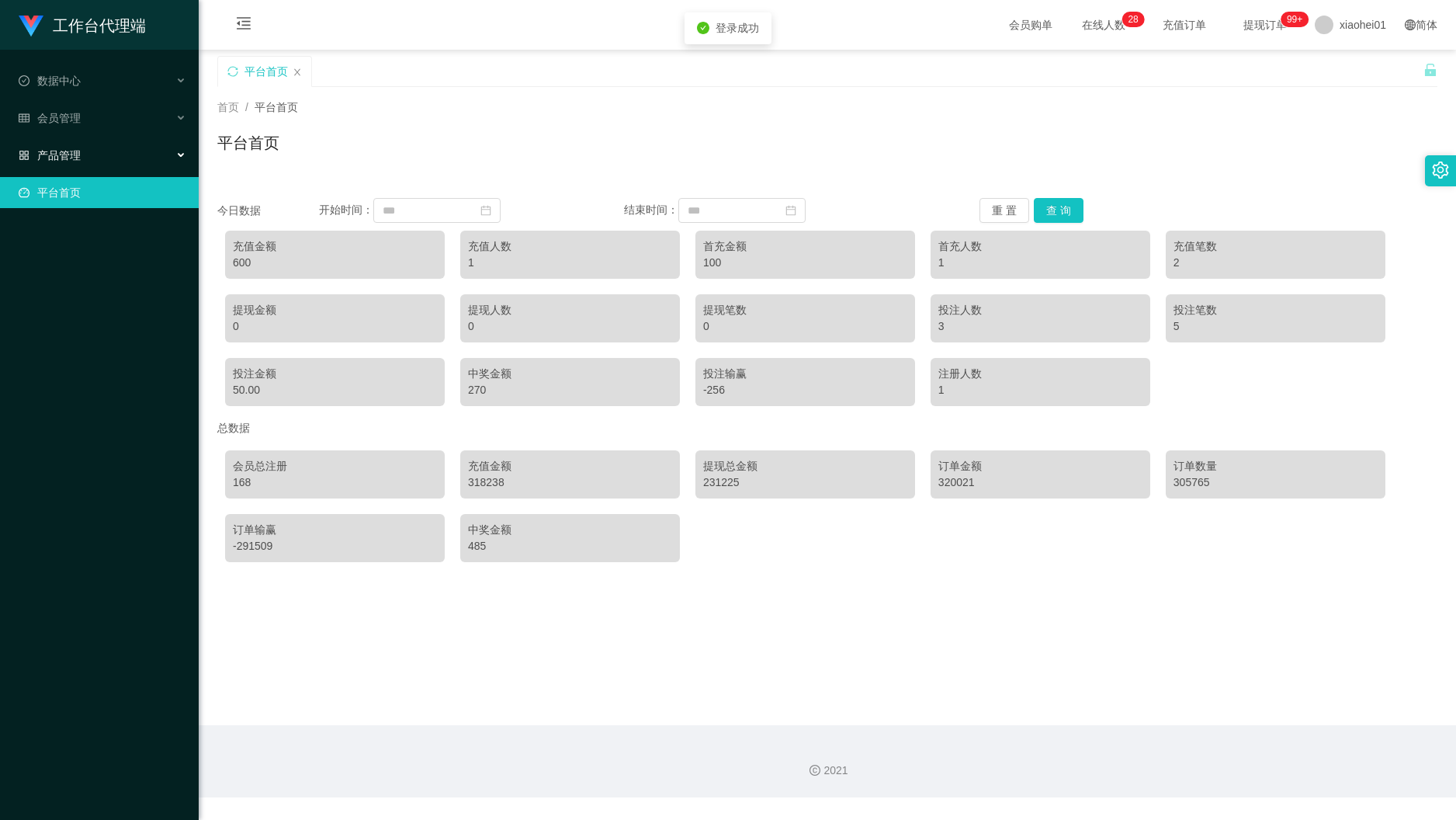
click at [107, 147] on div "产品管理" at bounding box center [99, 156] width 199 height 31
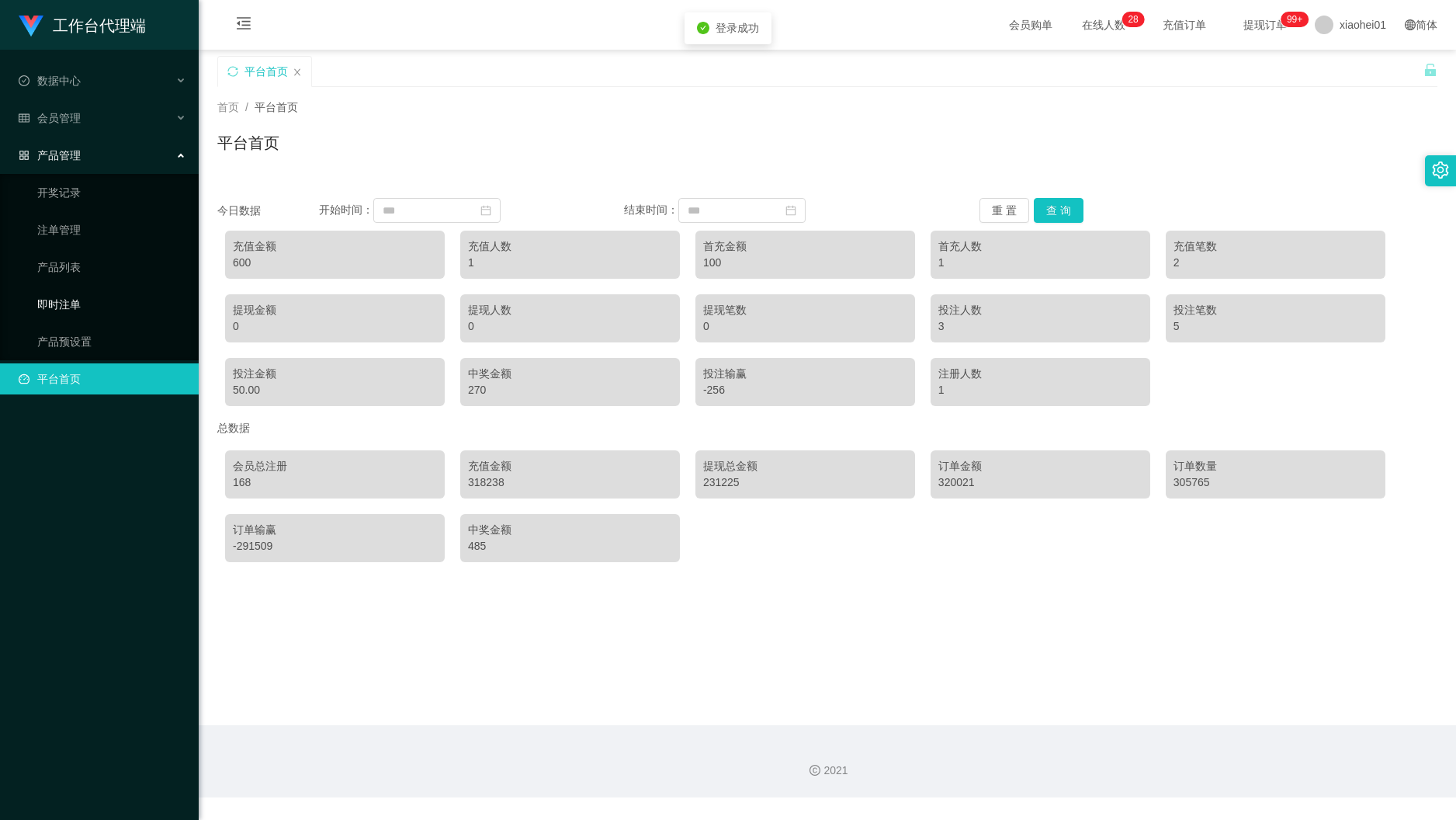
click at [112, 294] on link "即时注单" at bounding box center [111, 305] width 149 height 31
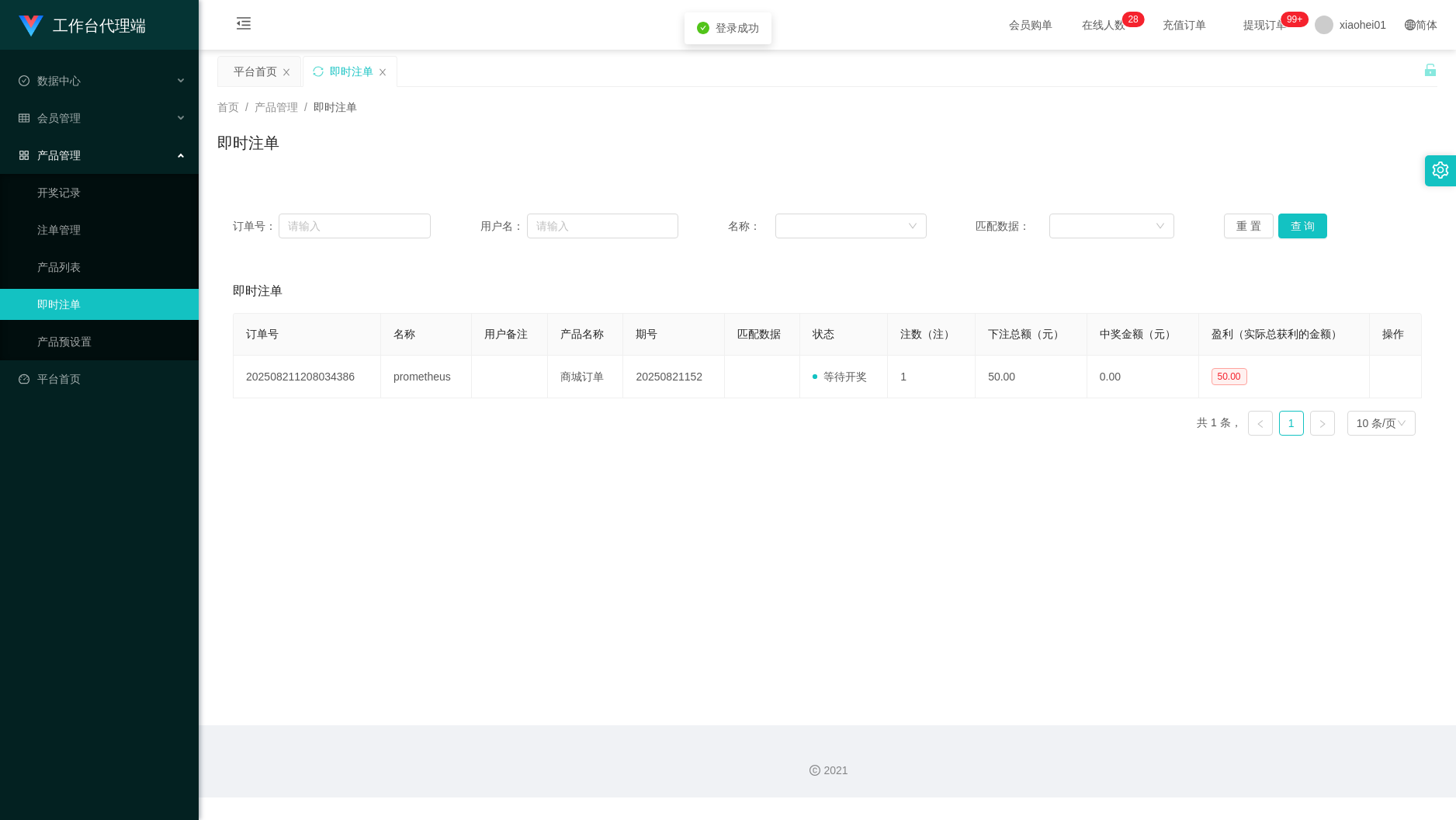
click at [103, 140] on div "产品管理" at bounding box center [99, 156] width 199 height 31
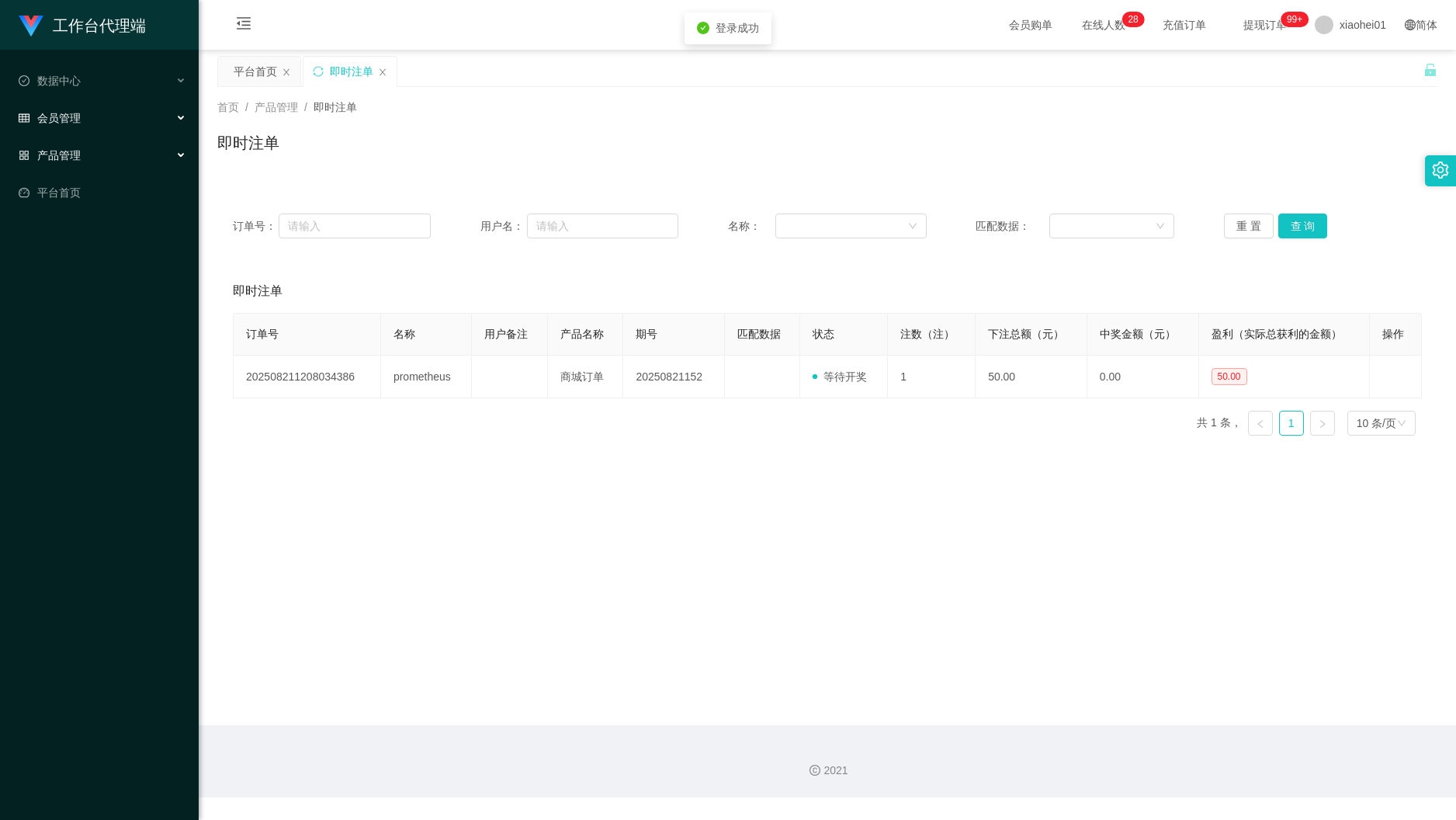
click at [111, 112] on div "会员管理" at bounding box center [99, 118] width 199 height 31
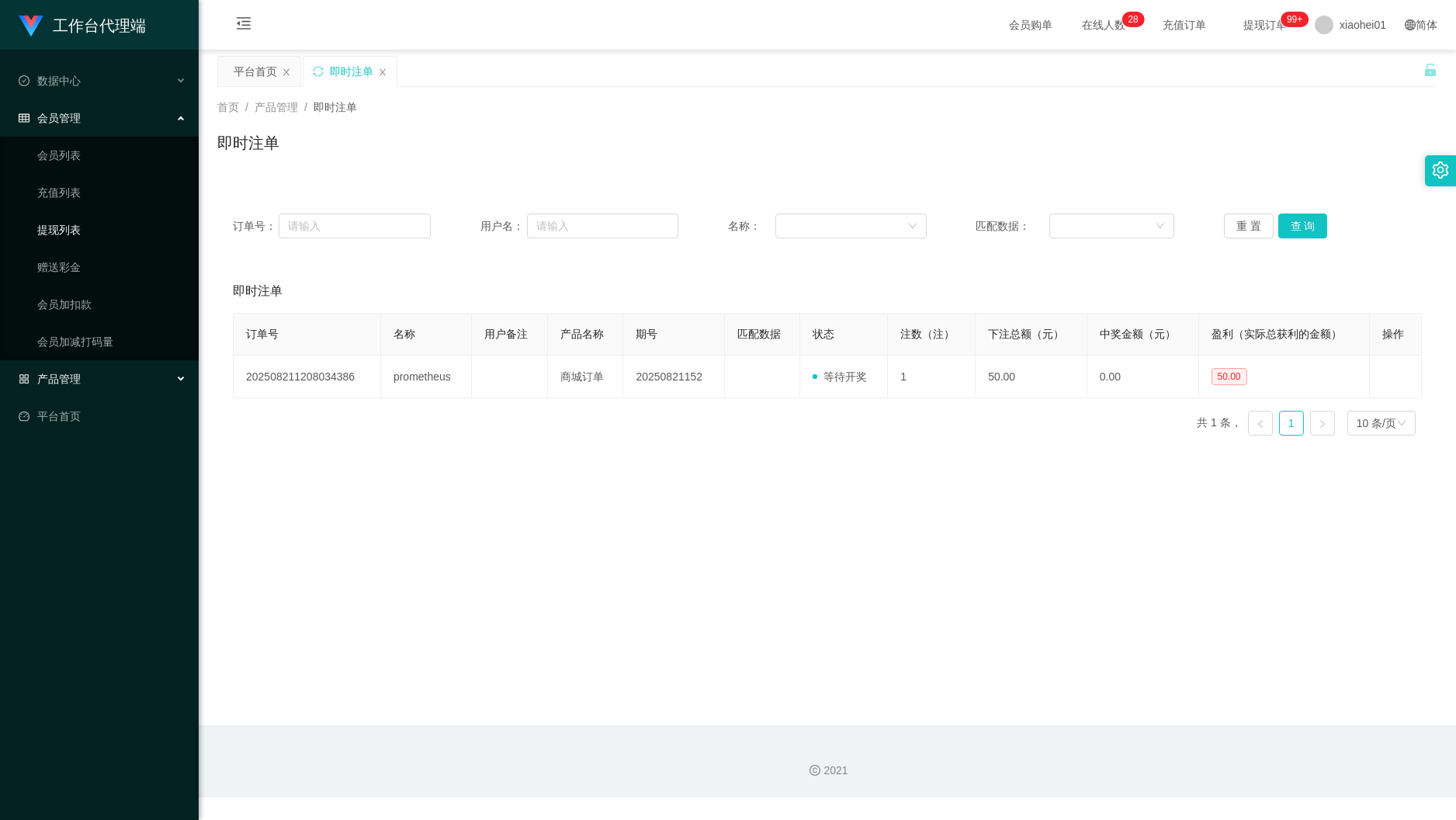
click at [101, 207] on ul "会员列表 充值列表 提现列表 赠送彩金 会员加扣款 会员加减打码量" at bounding box center [99, 248] width 199 height 224
click at [55, 233] on link "提现列表" at bounding box center [111, 230] width 149 height 31
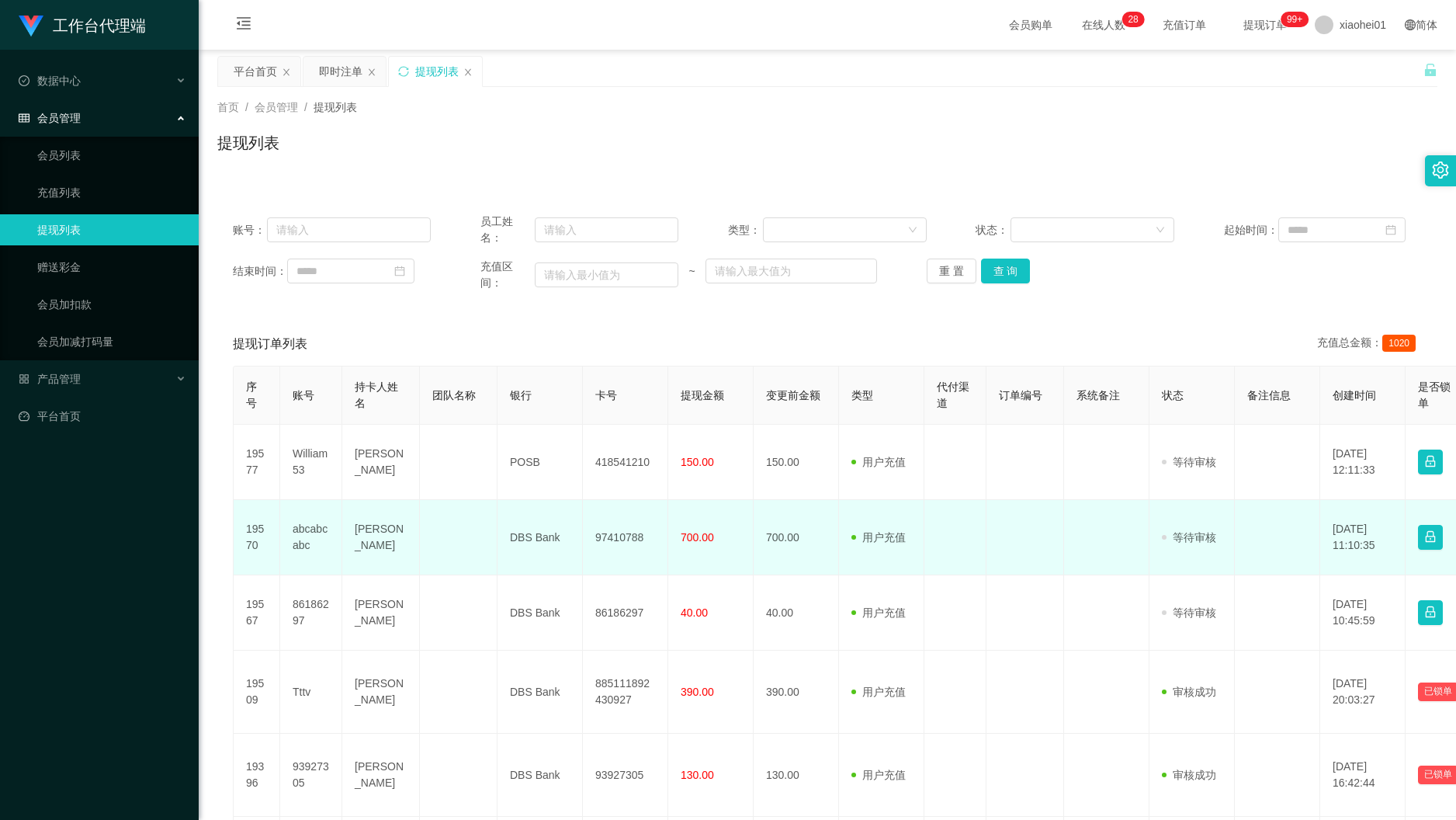
click at [1003, 544] on td at bounding box center [1025, 537] width 77 height 76
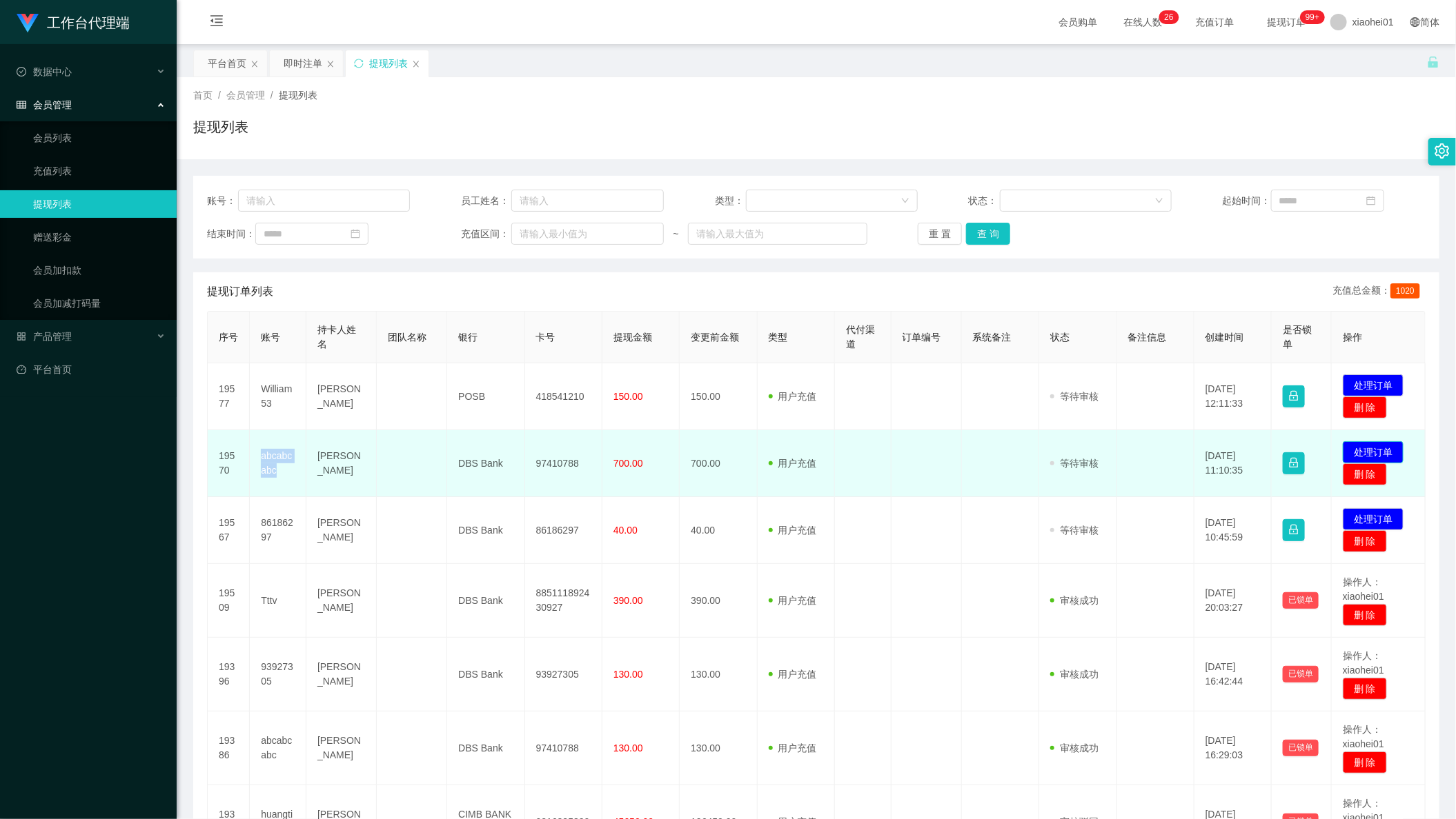
click at [1358, 443] on button "处理订单" at bounding box center [1373, 452] width 61 height 22
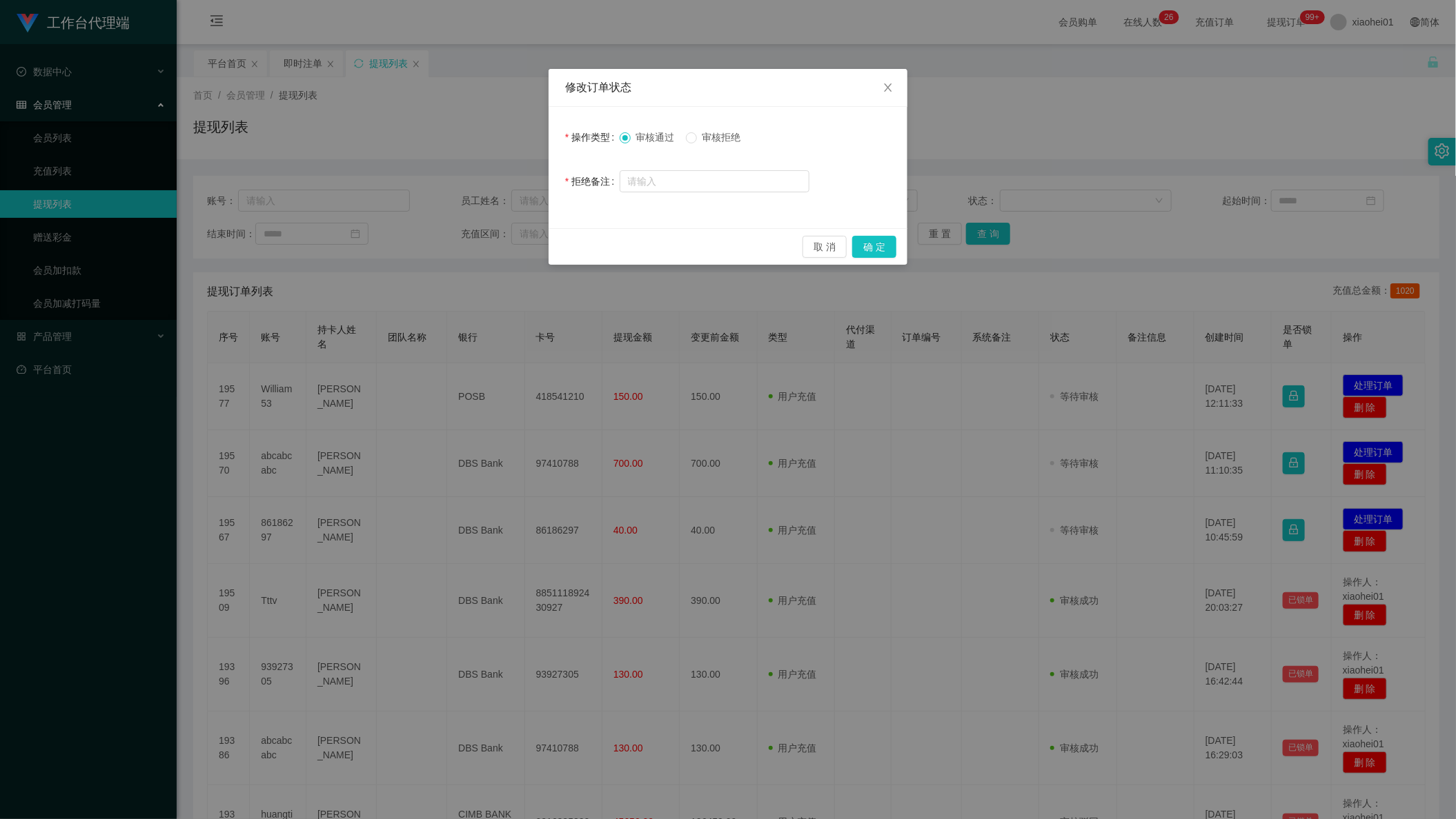
drag, startPoint x: 723, startPoint y: 139, endPoint x: 746, endPoint y: 152, distance: 26.4
click at [726, 140] on span "审核拒绝" at bounding box center [721, 137] width 50 height 11
drag, startPoint x: 733, startPoint y: 176, endPoint x: 770, endPoint y: 210, distance: 50.2
click at [731, 179] on input "text" at bounding box center [715, 181] width 190 height 22
click at [1076, 499] on div "修改订单状态 操作类型 审核通过 审核拒绝 拒绝备注 取 消 确 定" at bounding box center [728, 409] width 1456 height 819
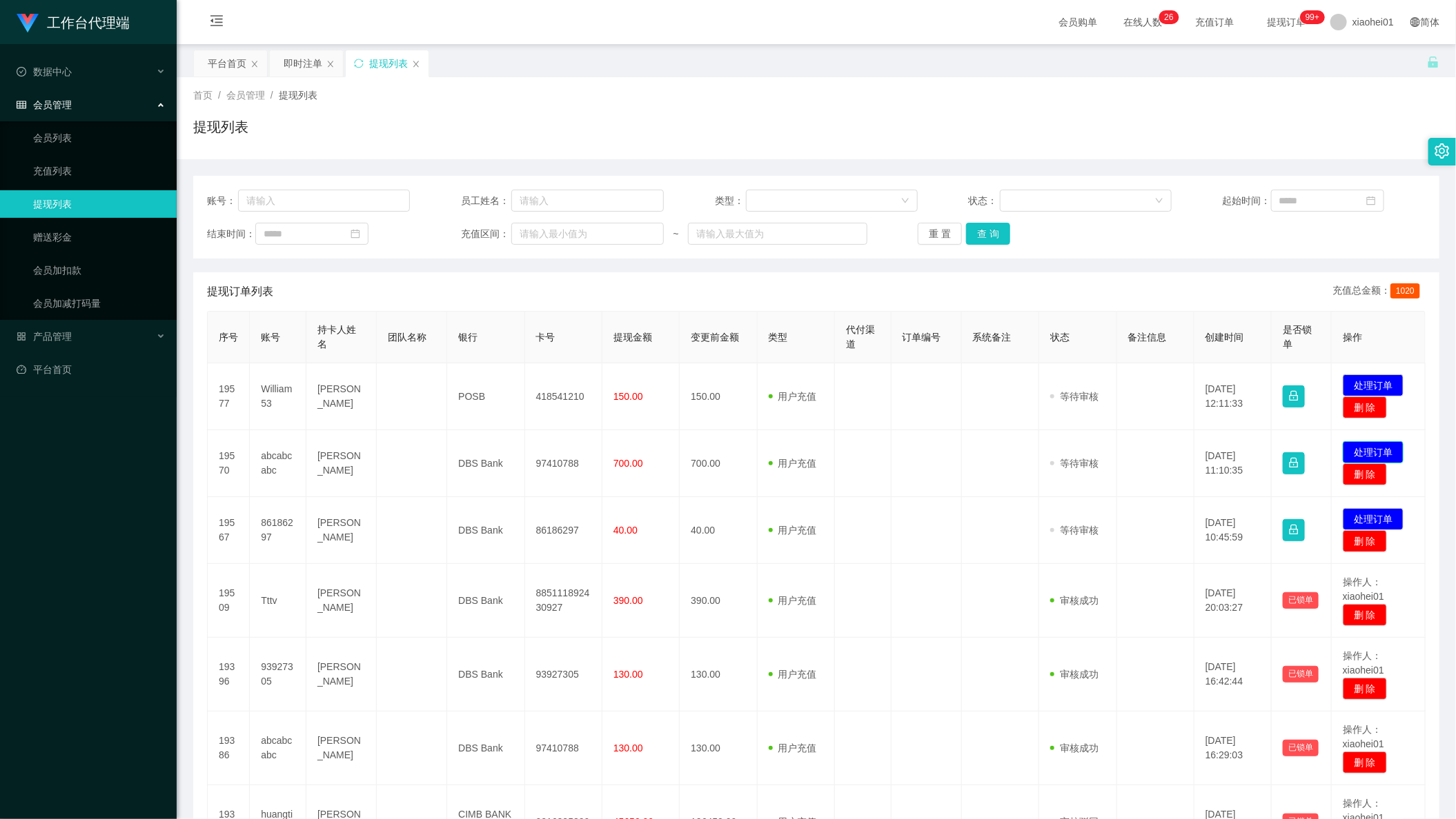
scroll to position [373, 0]
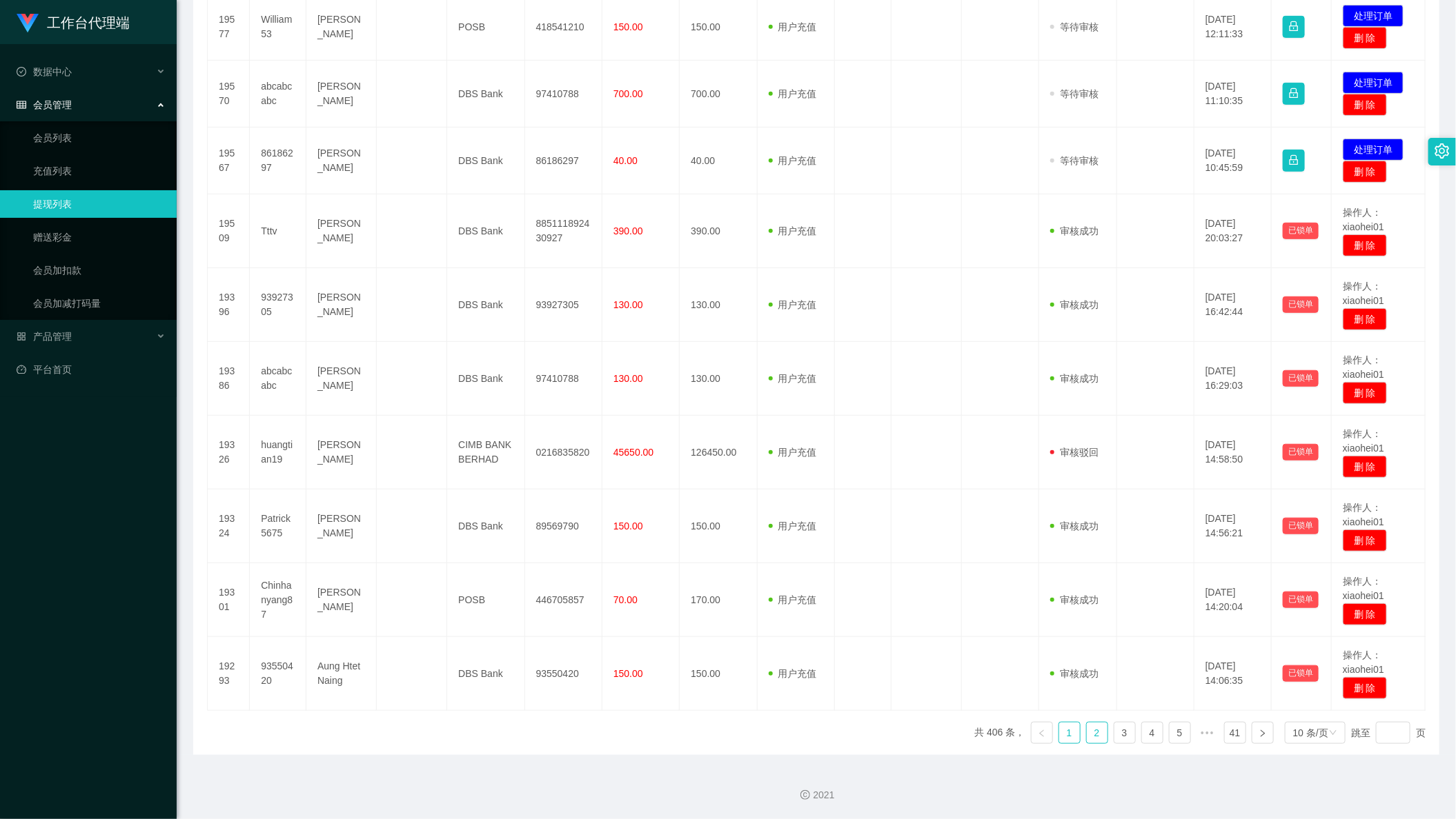
click at [1086, 729] on link "2" at bounding box center [1097, 733] width 21 height 21
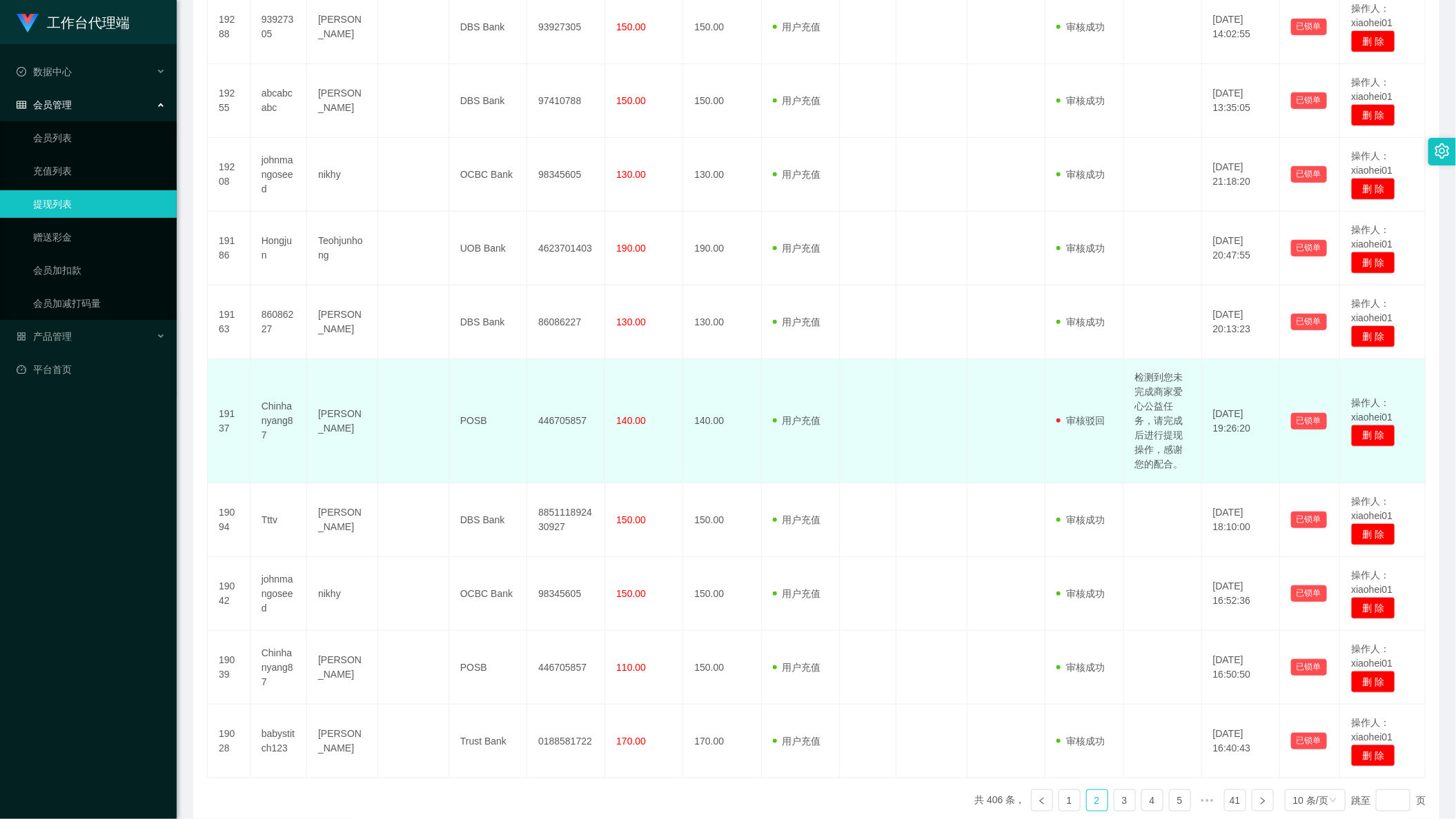
click at [1158, 440] on td "检测到您未完成商家爱心公益任务，请完成后进行提现操作，感谢您的配合。" at bounding box center [1163, 421] width 78 height 124
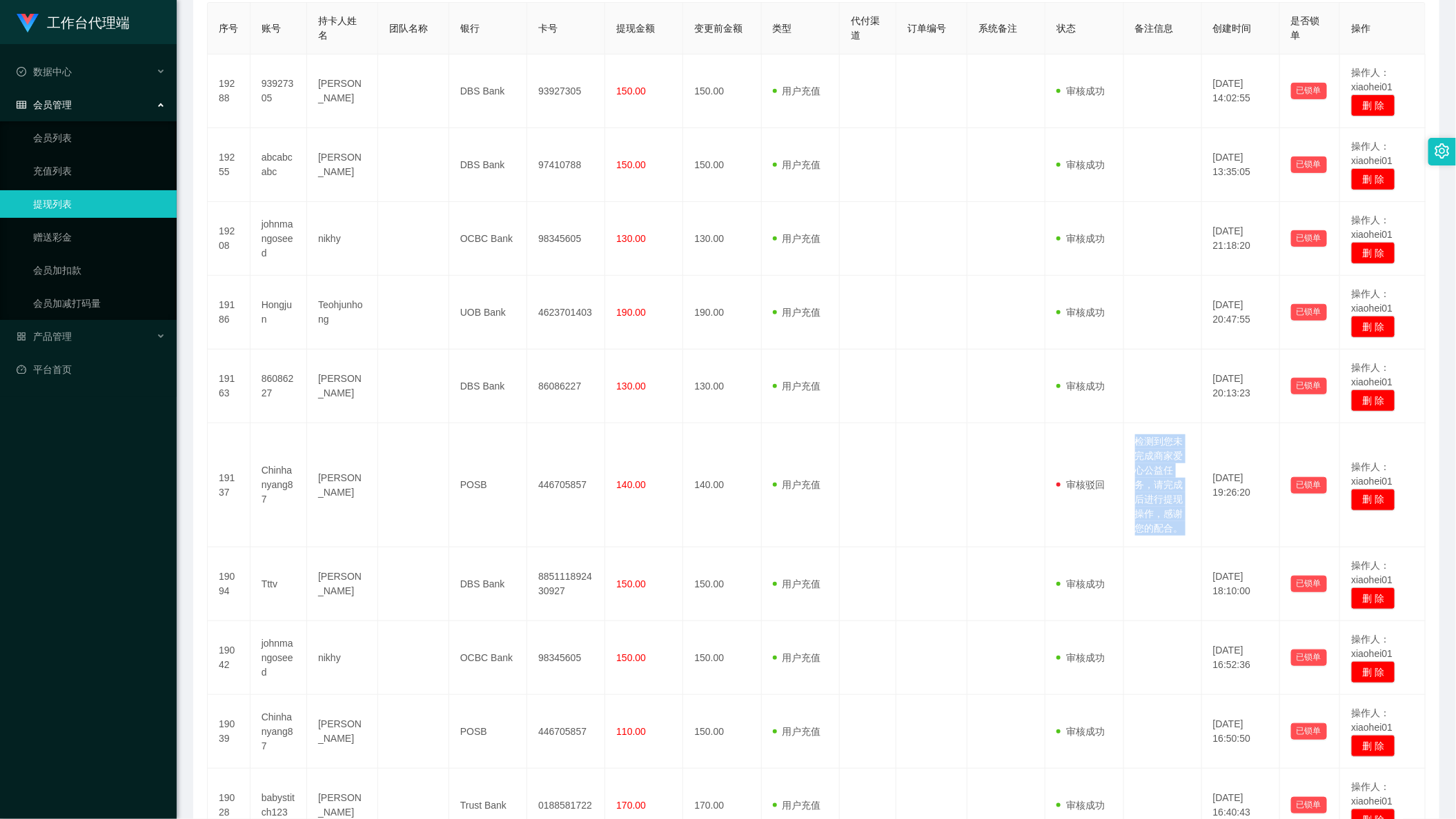
scroll to position [443, 0]
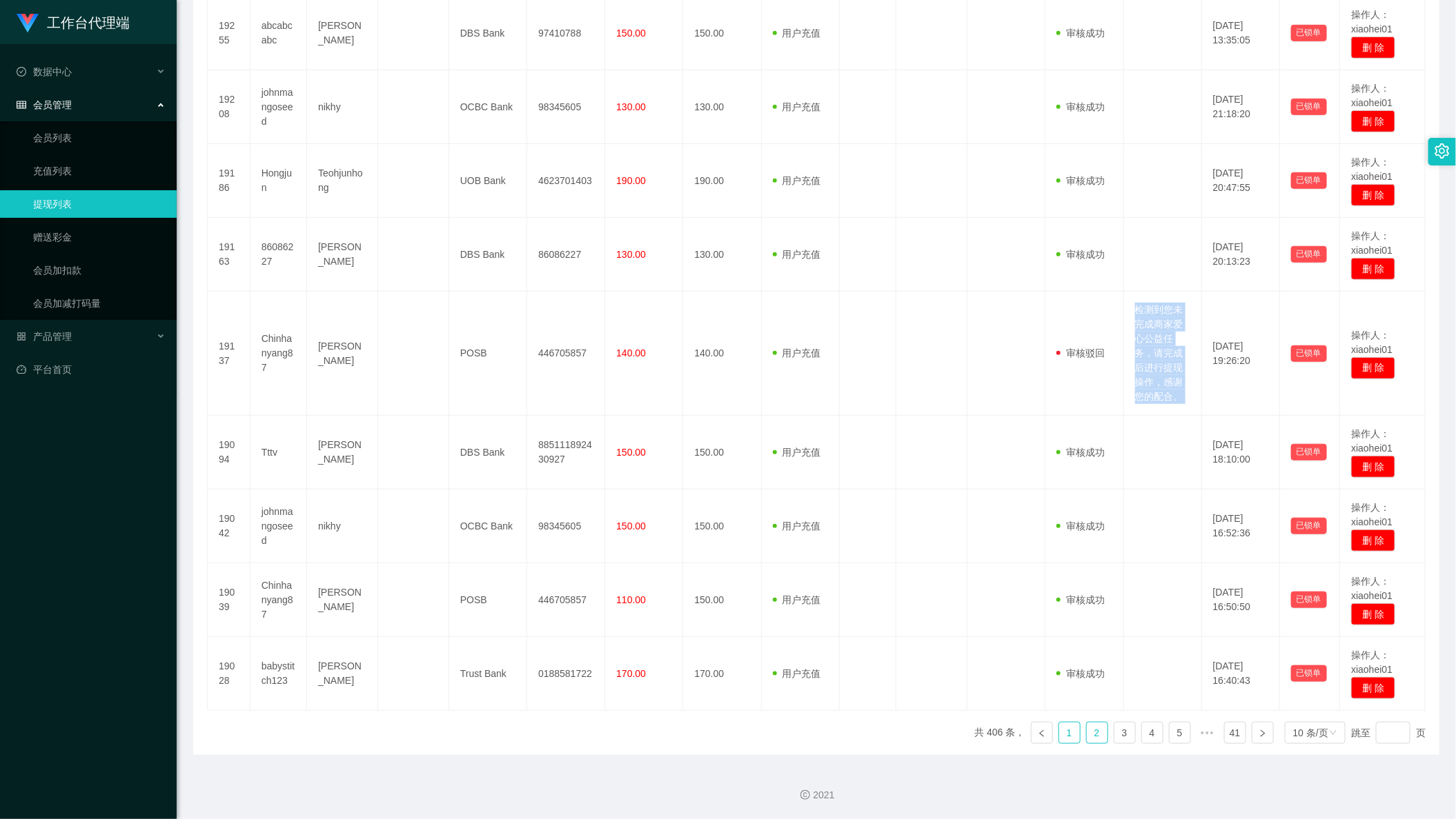
click at [1068, 740] on li "1" at bounding box center [1069, 733] width 22 height 22
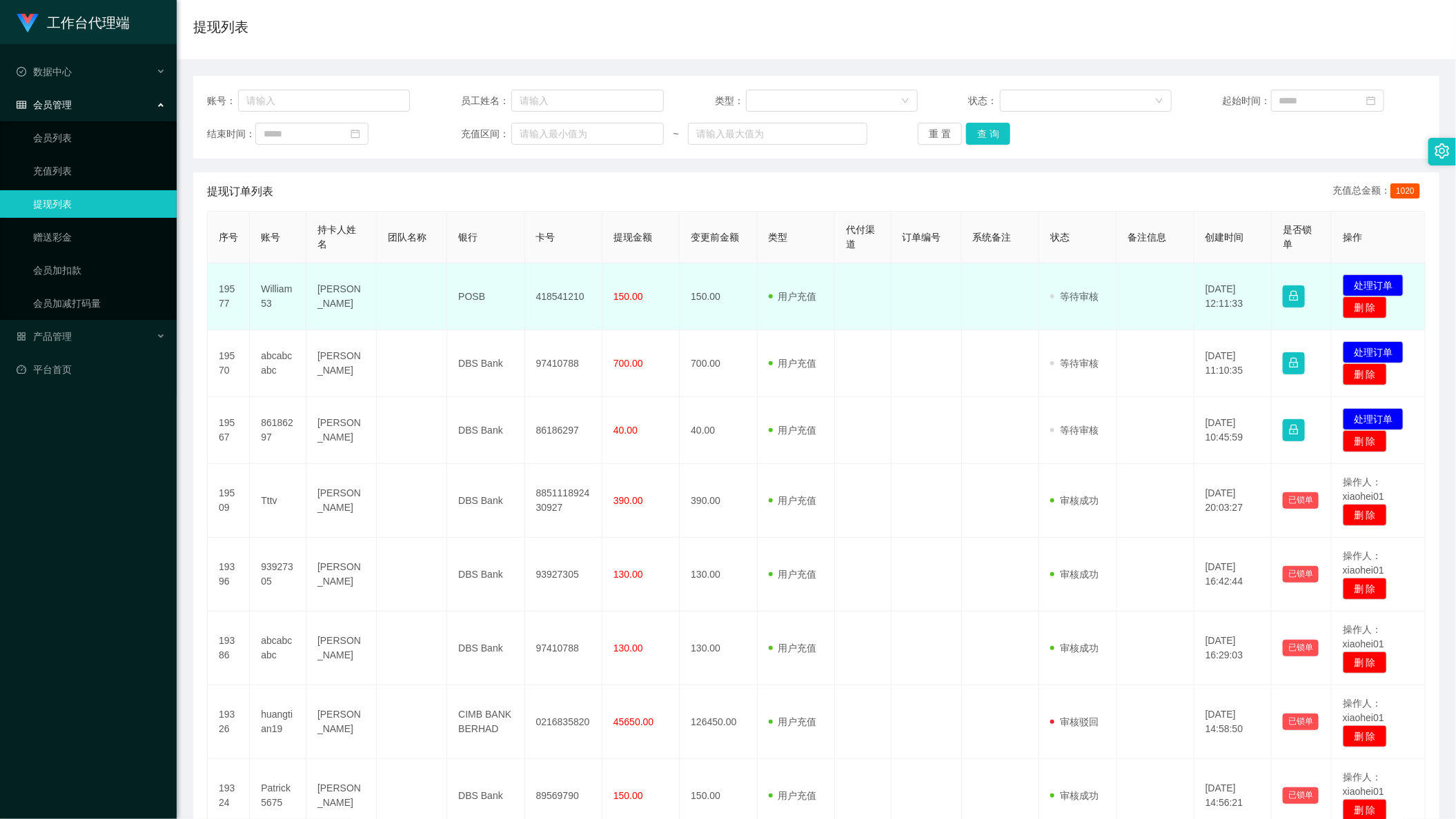
scroll to position [0, 0]
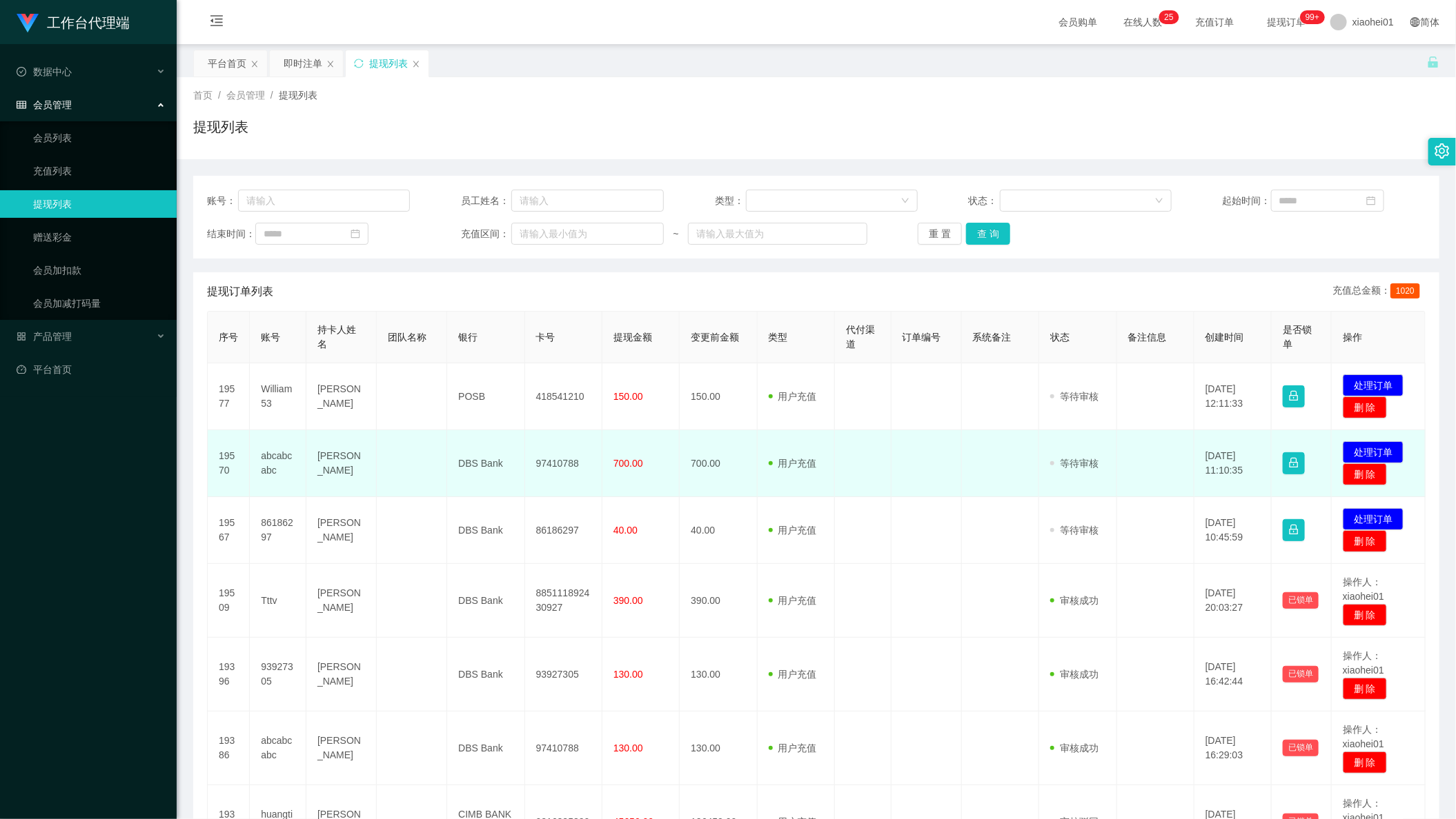
click at [1370, 439] on td "发起代付 处理订单 删 除" at bounding box center [1379, 463] width 94 height 67
click at [1365, 452] on button "处理订单" at bounding box center [1373, 452] width 61 height 22
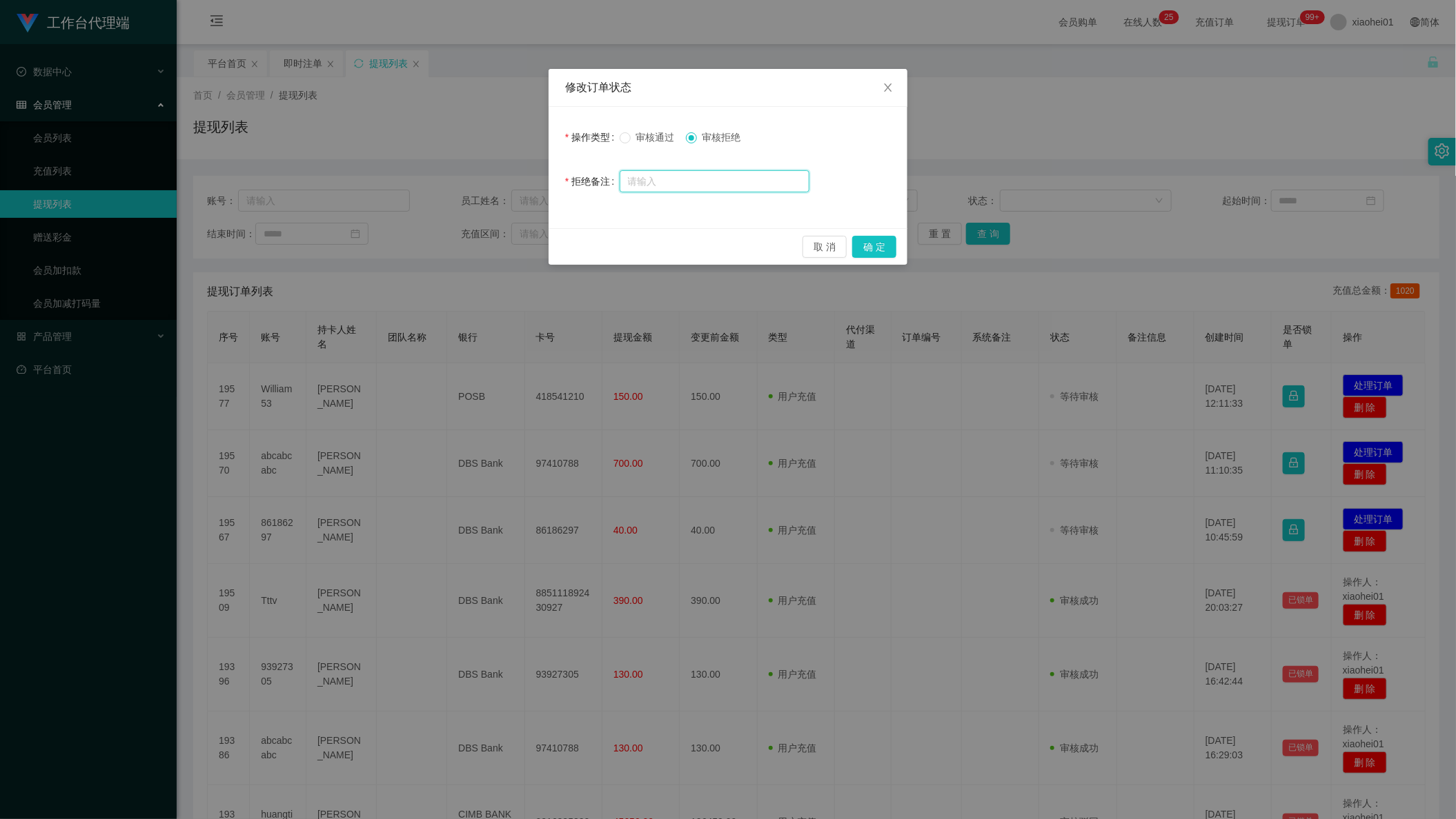
click at [781, 179] on input "text" at bounding box center [715, 181] width 190 height 22
paste input "检测到您未完成商家爱心公益任务，请完成后进行提现操作，感谢您的配合。"
drag, startPoint x: 626, startPoint y: 182, endPoint x: 634, endPoint y: 184, distance: 8.2
click at [443, 193] on div "修改订单状态 操作类型 审核通过 审核拒绝 拒绝备注 检测到您未完成商家爱心公益任务，请完成后进行提现操作，感谢您的配合。 取 消 确 定" at bounding box center [728, 409] width 1456 height 819
click at [699, 173] on input "检测到您未完成商家爱心公益任务，请完成后进行提现操作，感谢您的配合。" at bounding box center [715, 182] width 190 height 22
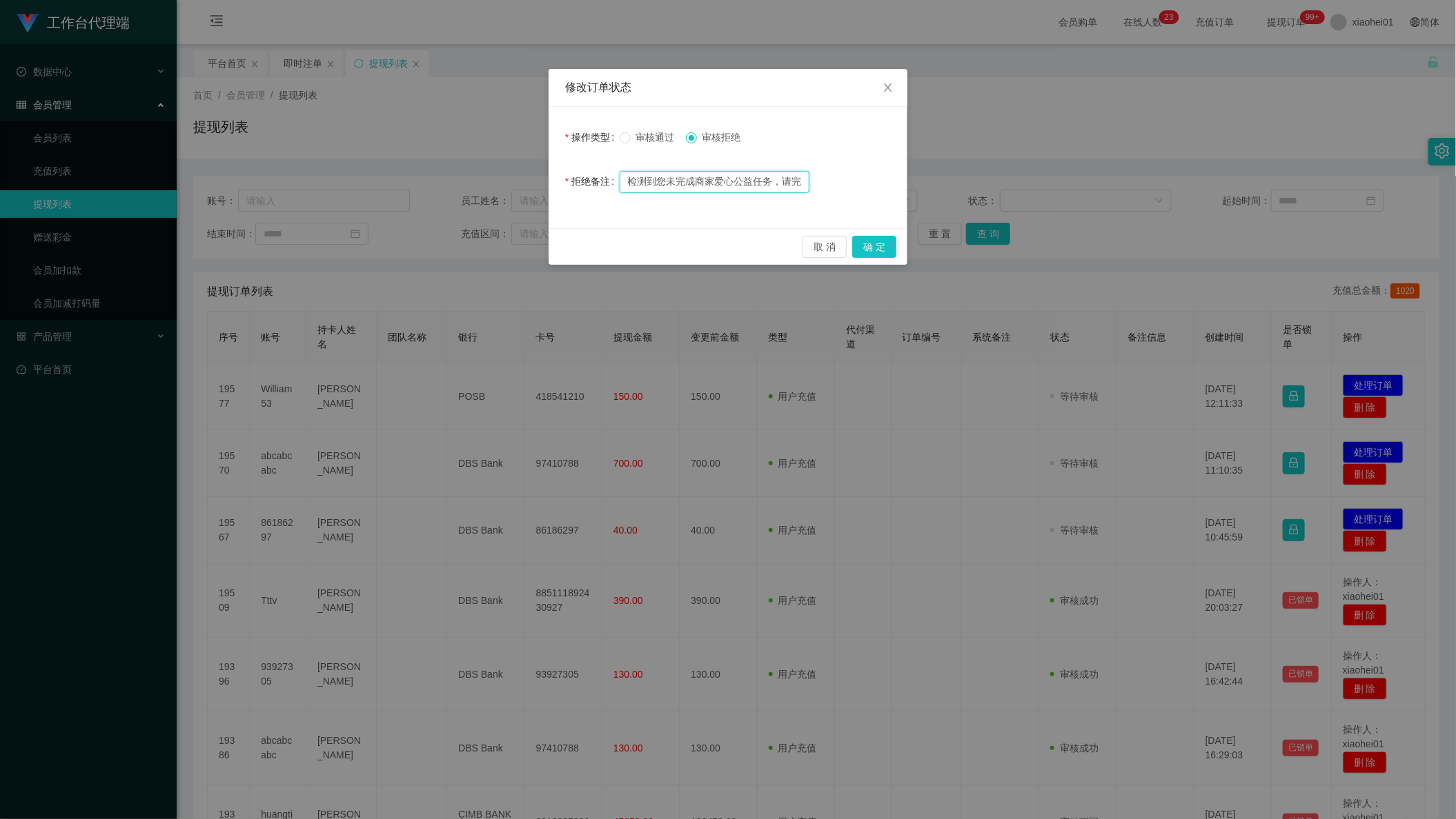
click at [750, 183] on input "检测到您未完成商家爱心公益任务，请完成后进行提现操作，感谢您的配合。" at bounding box center [715, 182] width 190 height 22
type input "检测到您未完成商家竞抢任务，请完成后进行提现操作，感谢您的配合。"
click at [882, 261] on div "取 消 确 定" at bounding box center [728, 246] width 359 height 37
click at [866, 246] on button "确 定" at bounding box center [874, 246] width 44 height 22
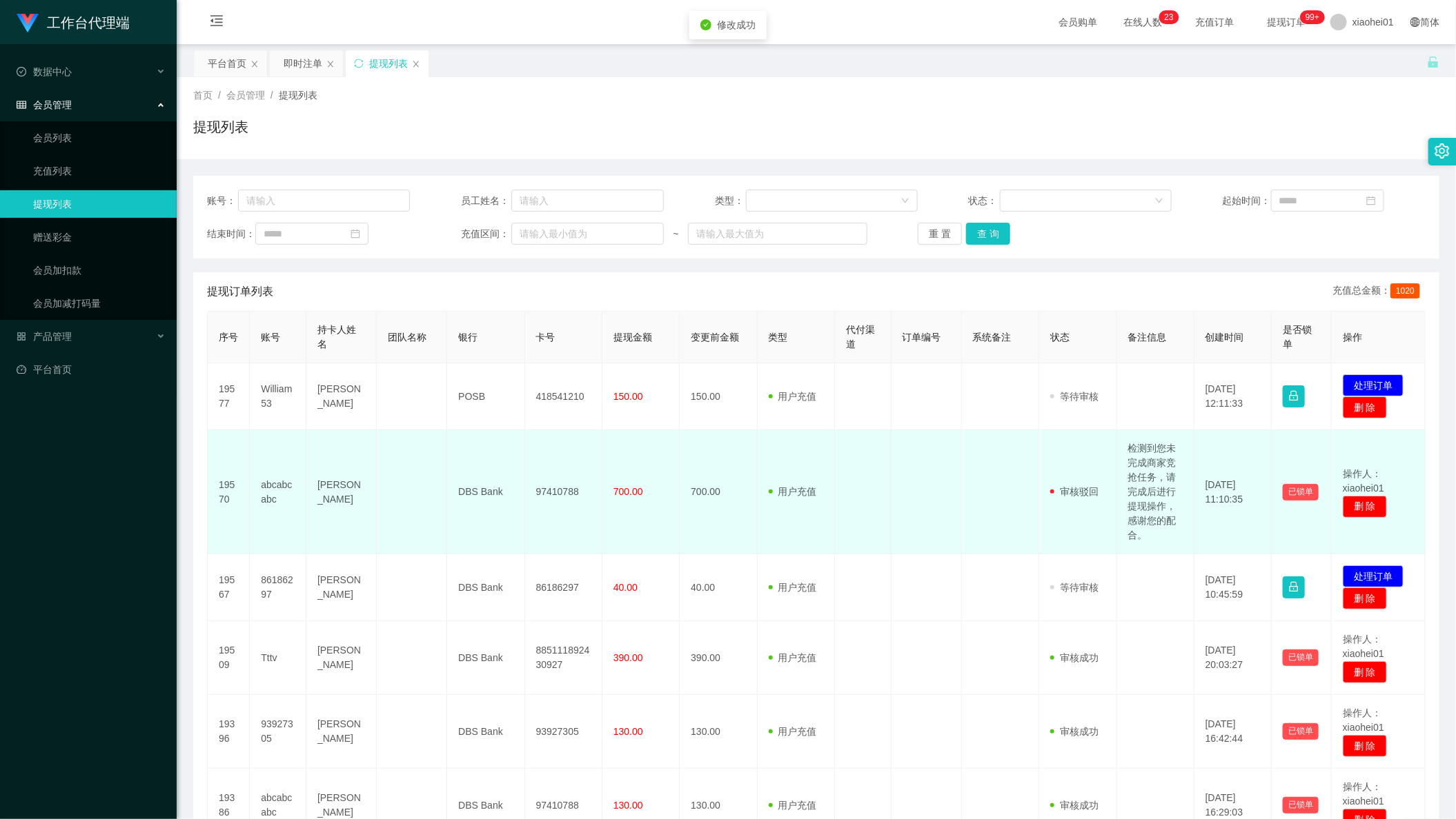
click at [1149, 442] on td "检测到您未完成商家竞抢任务，请完成后进行提现操作，感谢您的配合。" at bounding box center [1155, 492] width 77 height 124
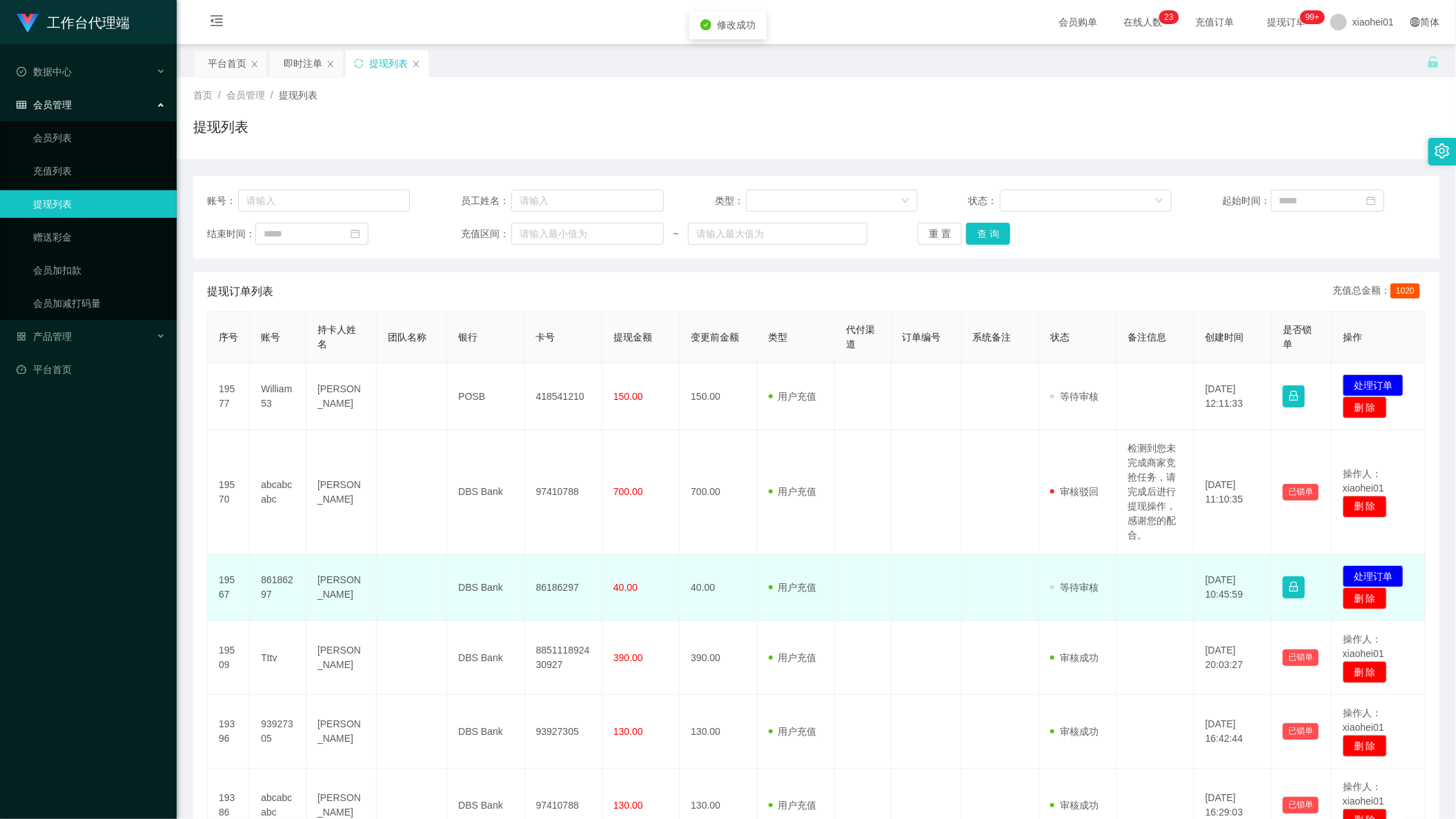
click at [545, 590] on td "86186297" at bounding box center [563, 588] width 77 height 67
copy td "86186297"
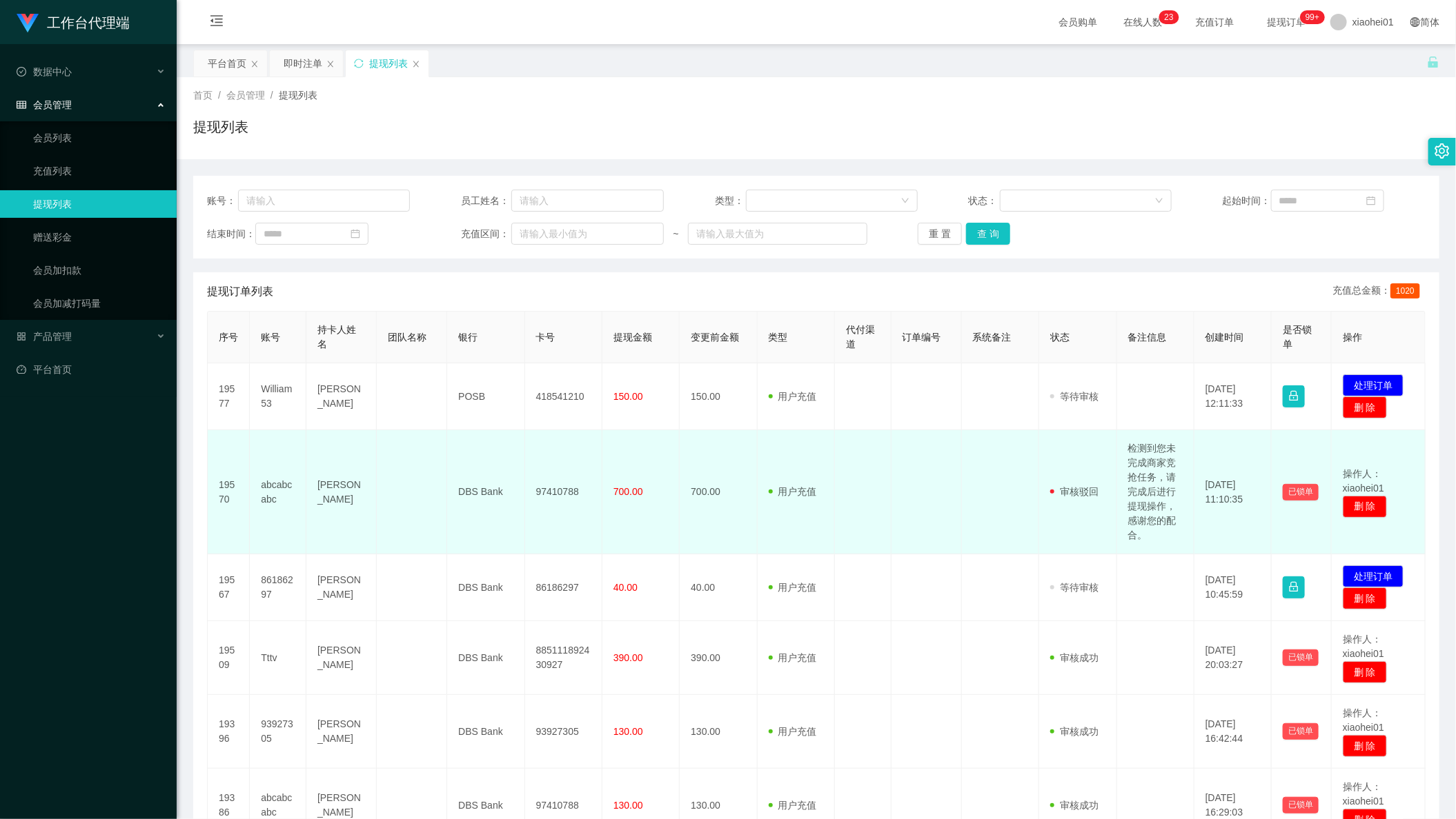
click at [1250, 443] on td "[DATE] 11:10:35" at bounding box center [1233, 492] width 77 height 124
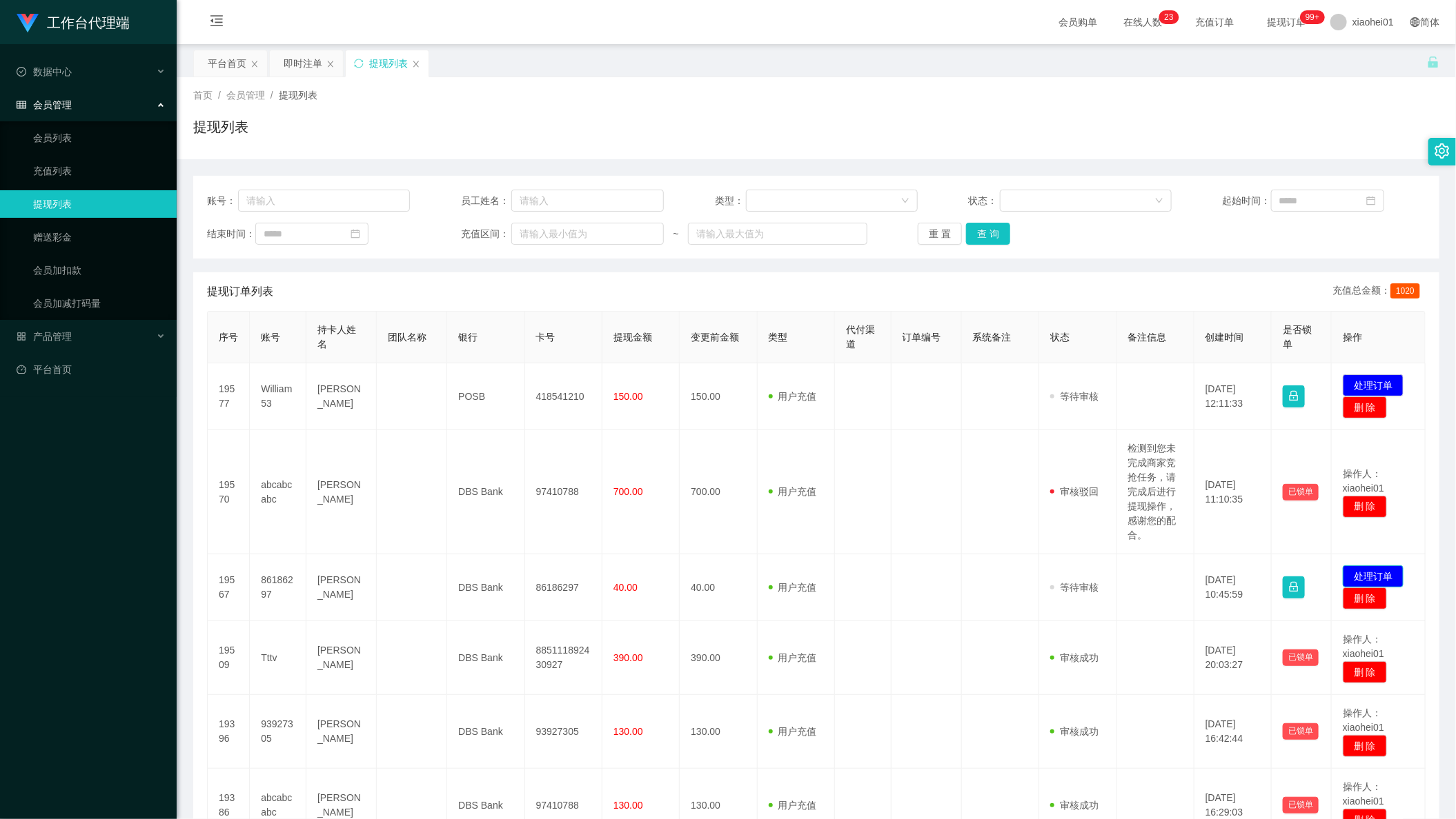
drag, startPoint x: 1387, startPoint y: 575, endPoint x: 1379, endPoint y: 567, distance: 11.3
click at [1385, 575] on button "处理订单" at bounding box center [1373, 576] width 61 height 22
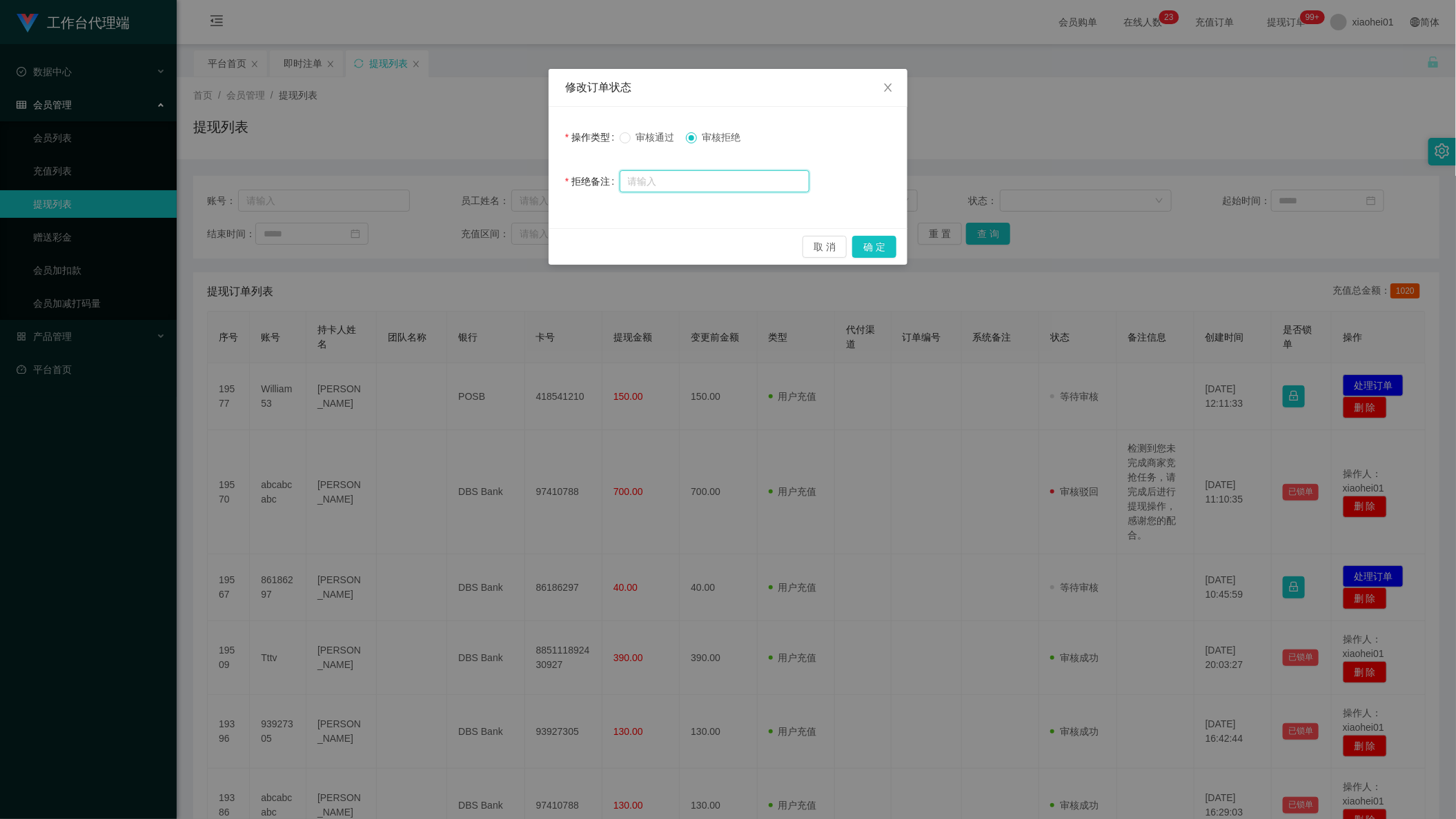
click at [772, 182] on input "text" at bounding box center [715, 181] width 190 height 22
paste input "86186297"
type input "86186297"
drag, startPoint x: 866, startPoint y: 249, endPoint x: 837, endPoint y: 372, distance: 126.4
click at [837, 372] on div "修改订单状态 操作类型 审核通过 审核拒绝 拒绝备注 取 消 确 定" at bounding box center [728, 409] width 1456 height 819
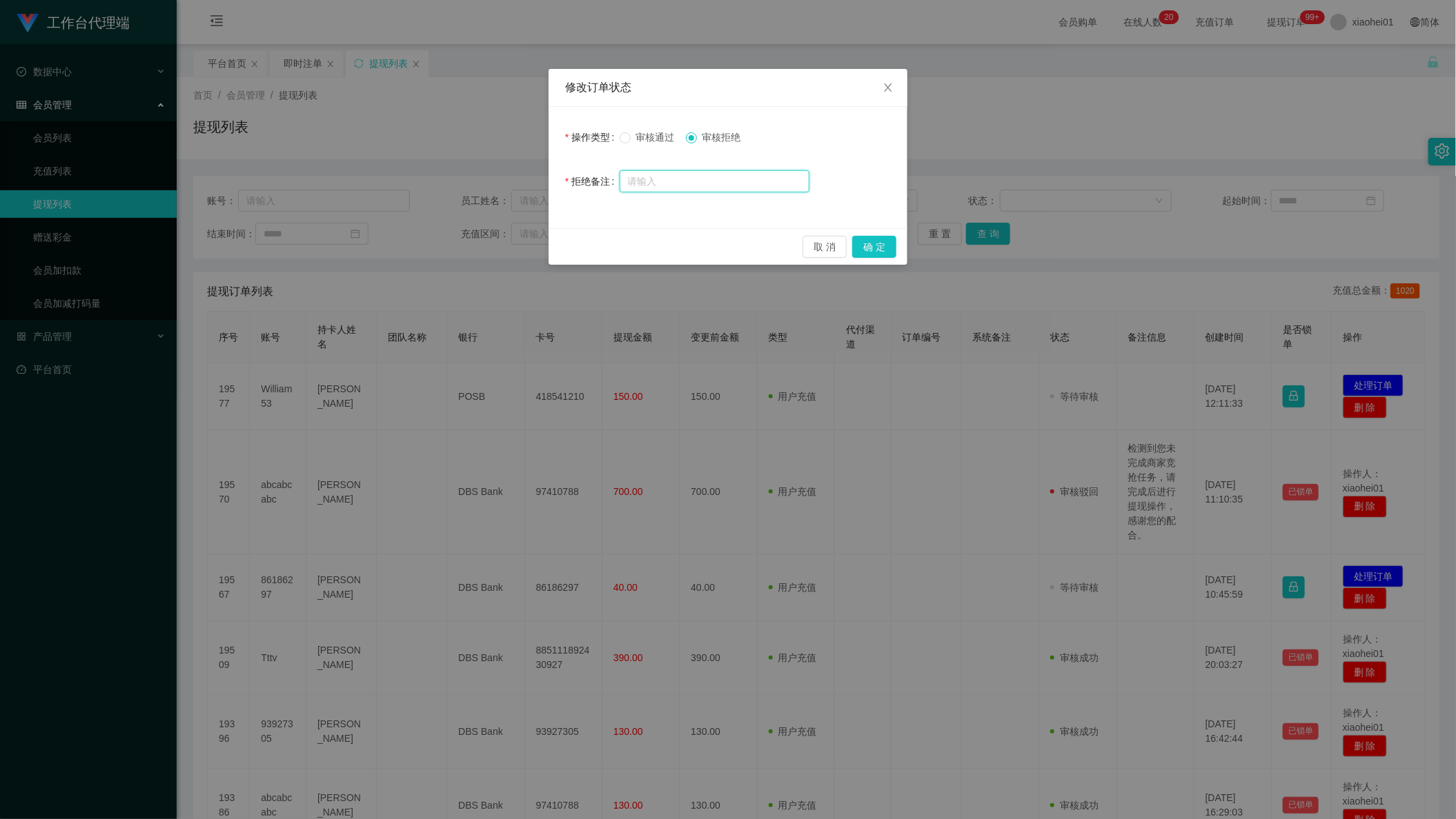
drag, startPoint x: 714, startPoint y: 170, endPoint x: 837, endPoint y: 211, distance: 129.7
click at [714, 171] on input "text" at bounding box center [715, 181] width 190 height 22
click at [876, 240] on button "确 定" at bounding box center [874, 246] width 44 height 22
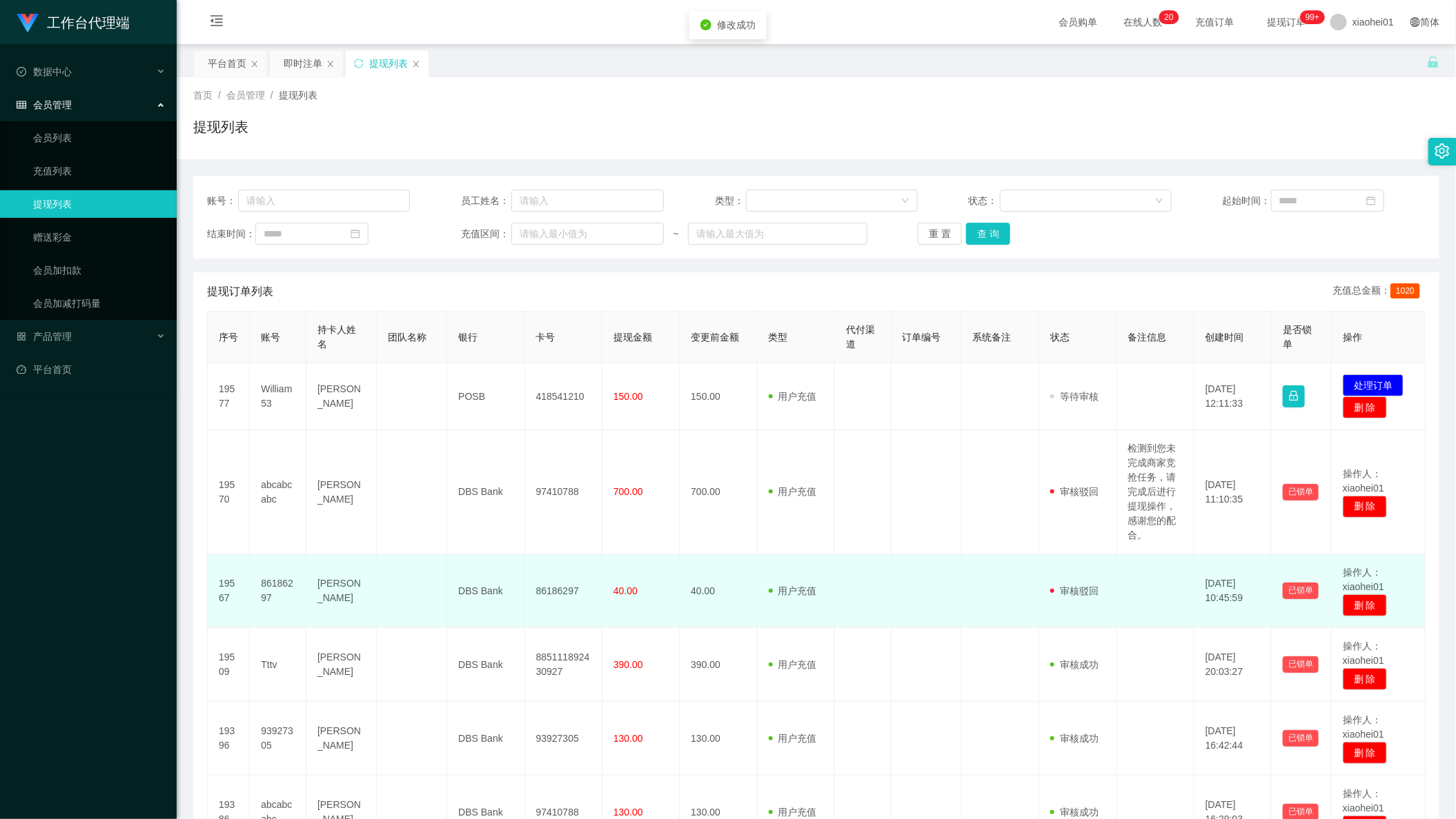
click at [977, 594] on td at bounding box center [1000, 591] width 77 height 74
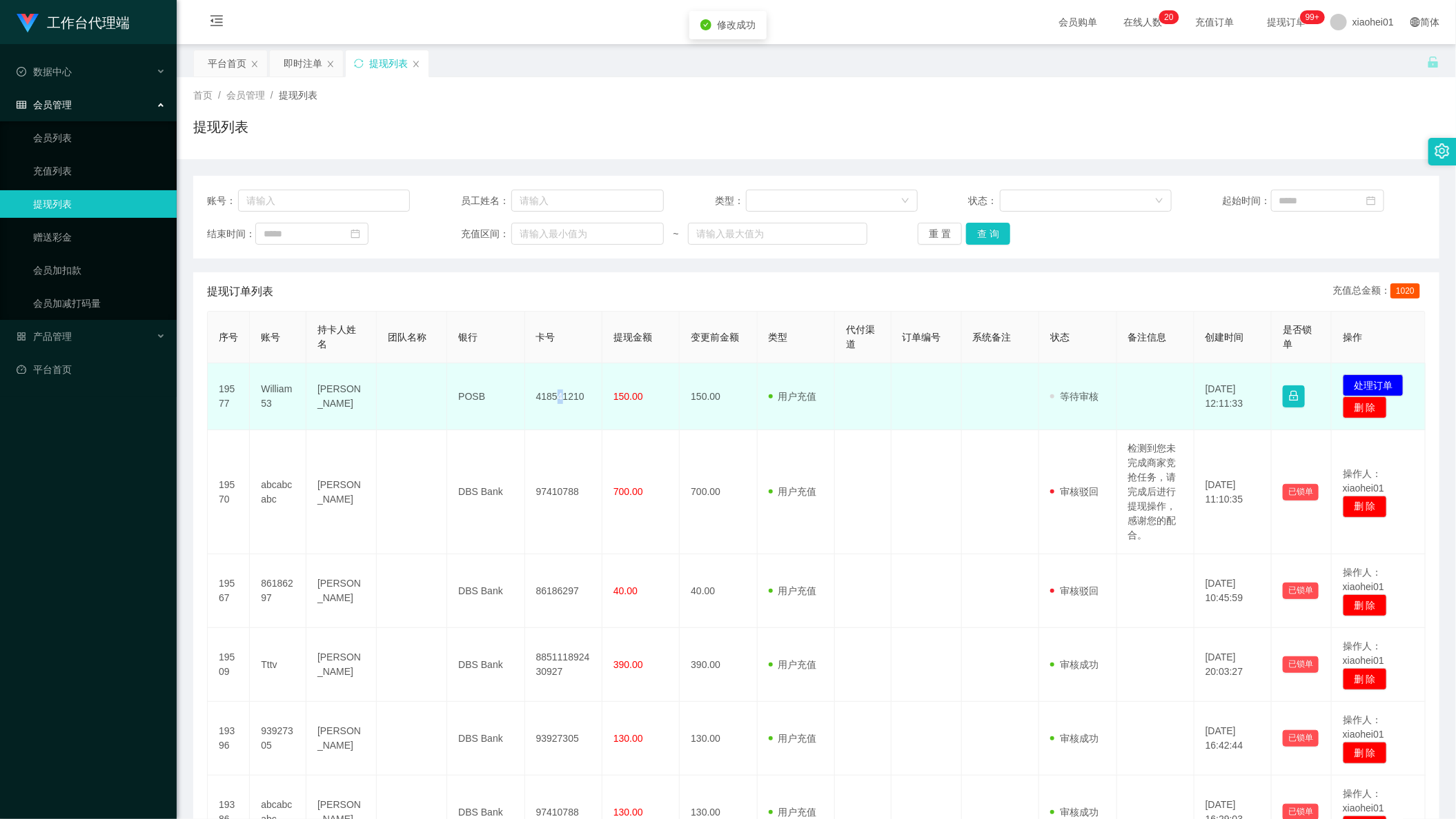
click at [555, 392] on td "418541210" at bounding box center [563, 397] width 77 height 67
click at [553, 387] on td "418541210" at bounding box center [563, 397] width 77 height 67
click at [555, 395] on td "418541210" at bounding box center [563, 397] width 77 height 67
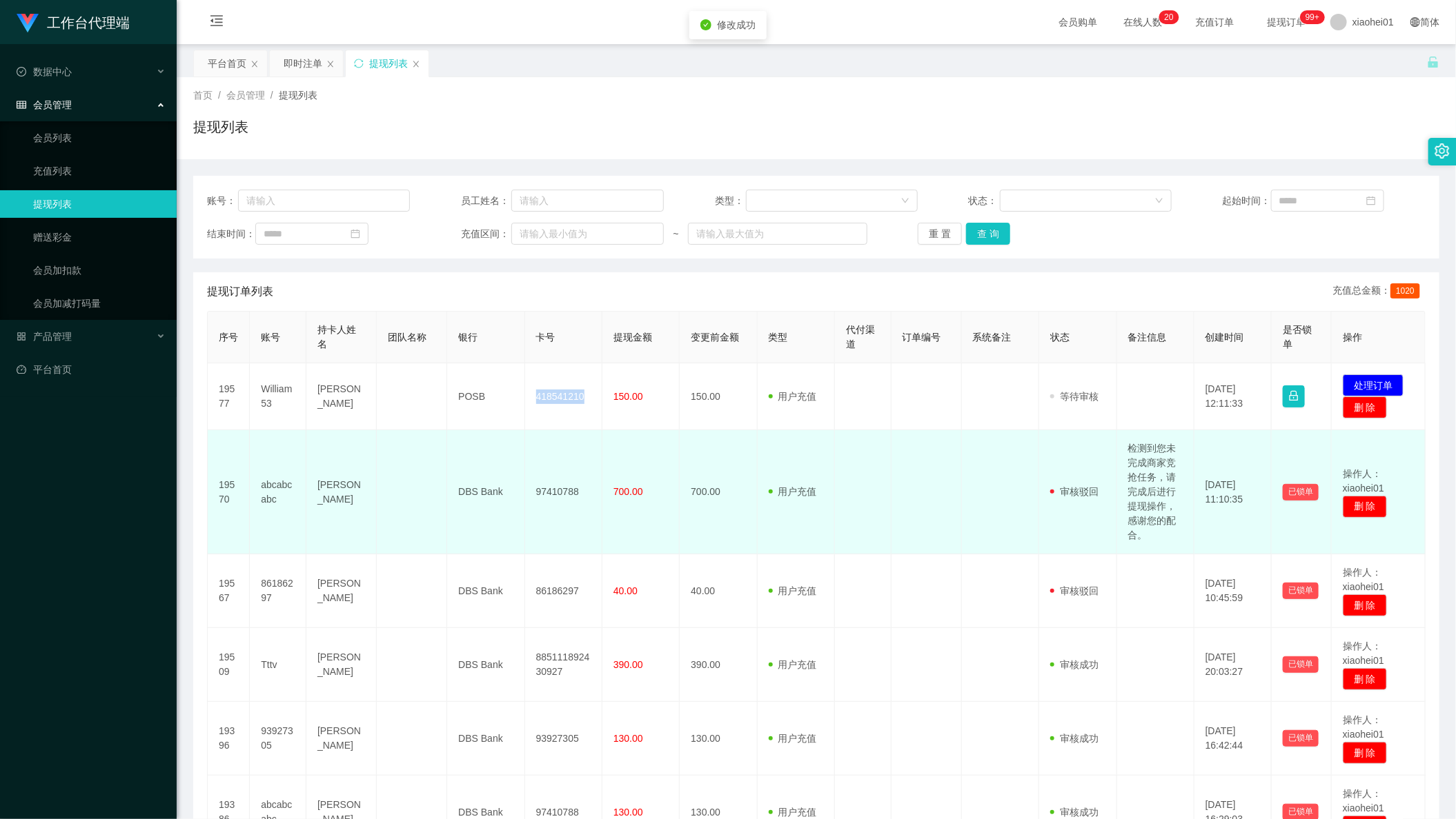
drag, startPoint x: 555, startPoint y: 395, endPoint x: 1079, endPoint y: 509, distance: 536.3
click at [555, 395] on td "418541210" at bounding box center [563, 397] width 77 height 67
copy td "418541210"
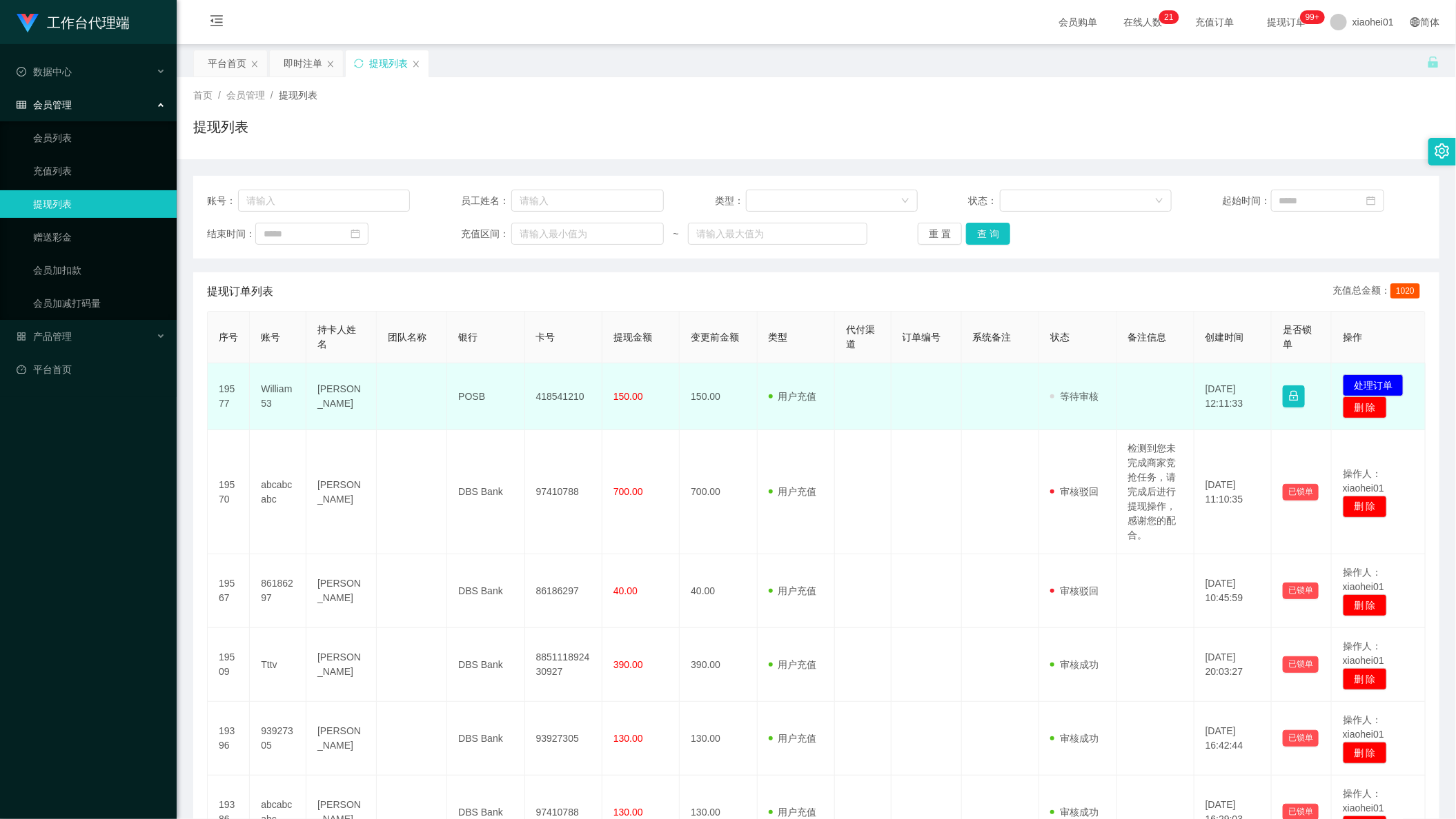
click at [462, 395] on td "POSB" at bounding box center [485, 397] width 77 height 67
